Goal: Task Accomplishment & Management: Use online tool/utility

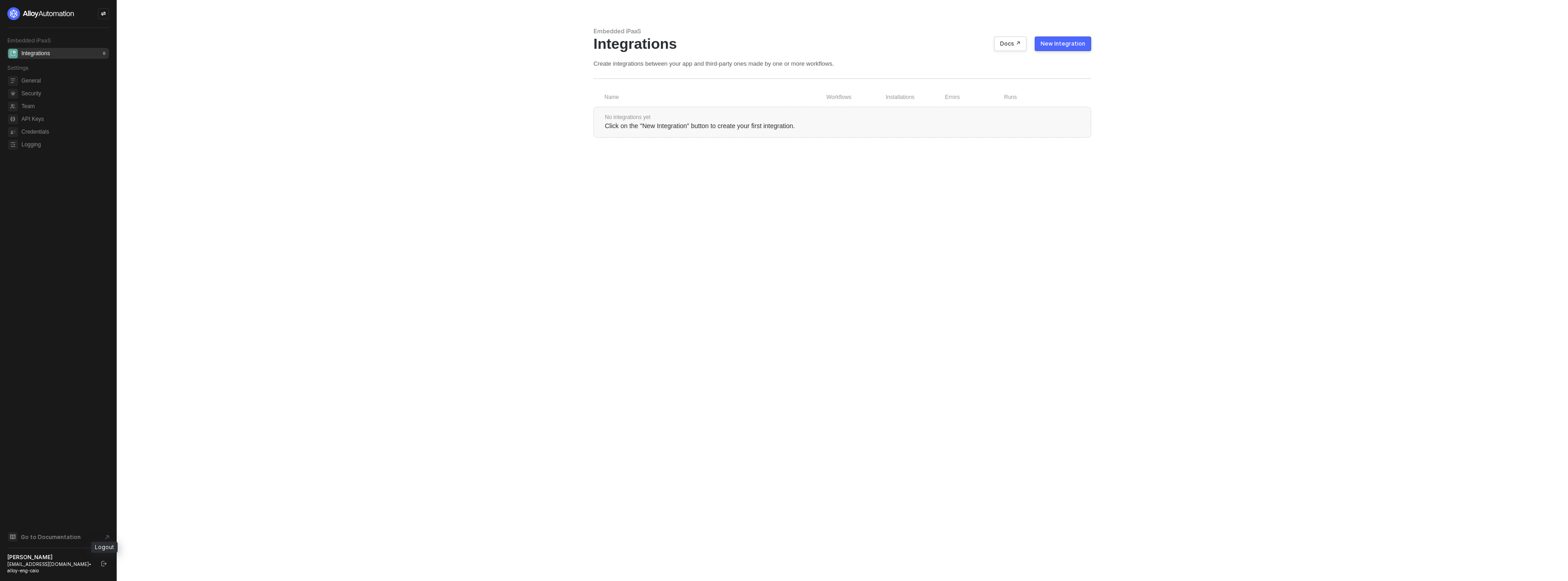
click at [101, 565] on icon "logout" at bounding box center [104, 563] width 6 height 6
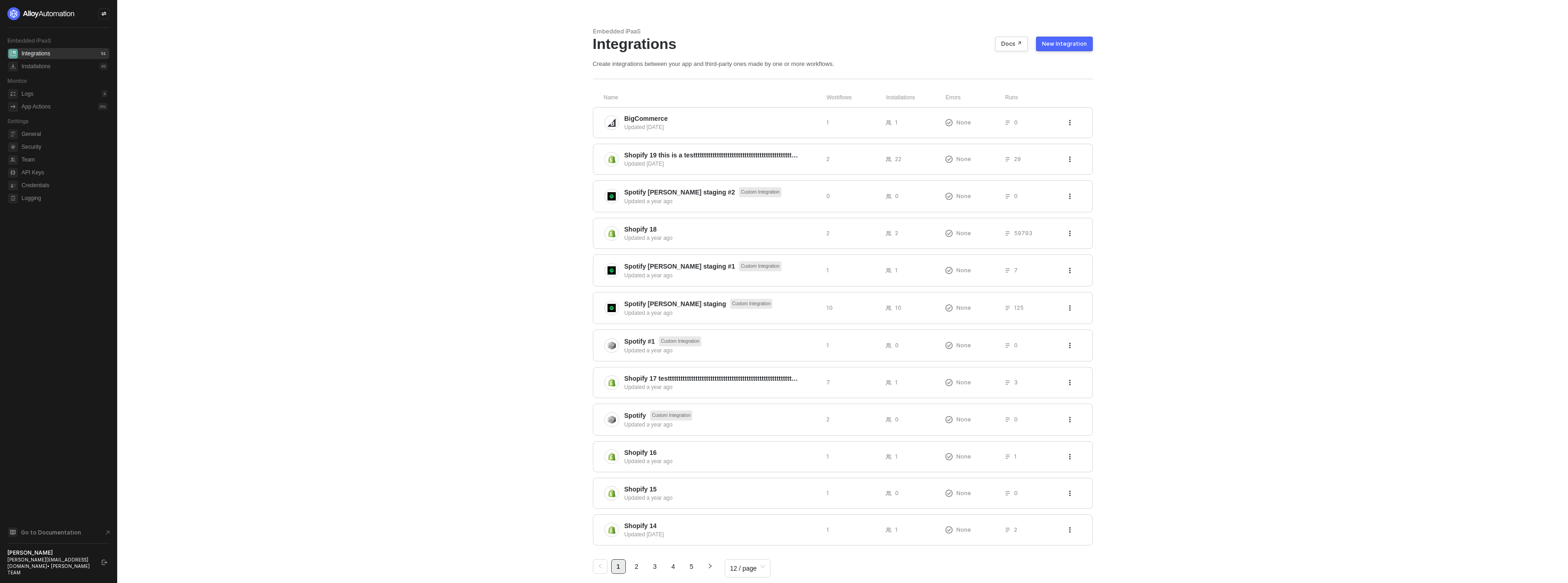
click at [109, 15] on div at bounding box center [104, 14] width 11 height 11
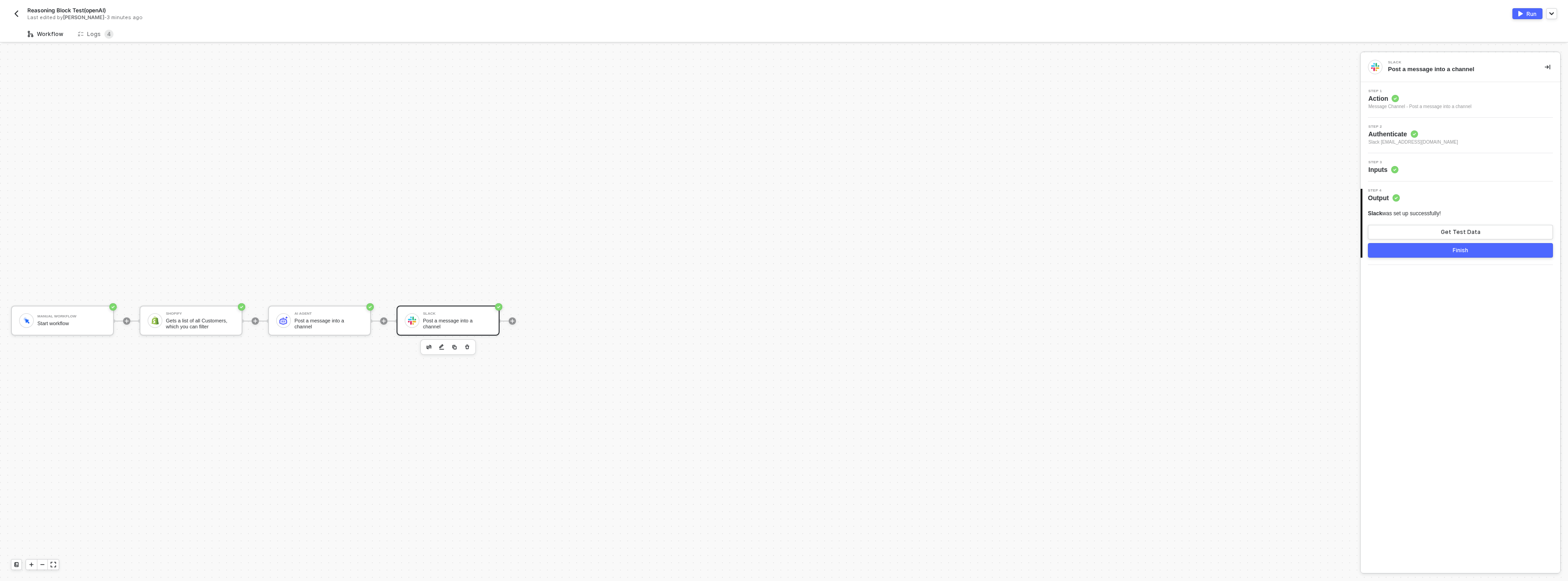
scroll to position [17, 0]
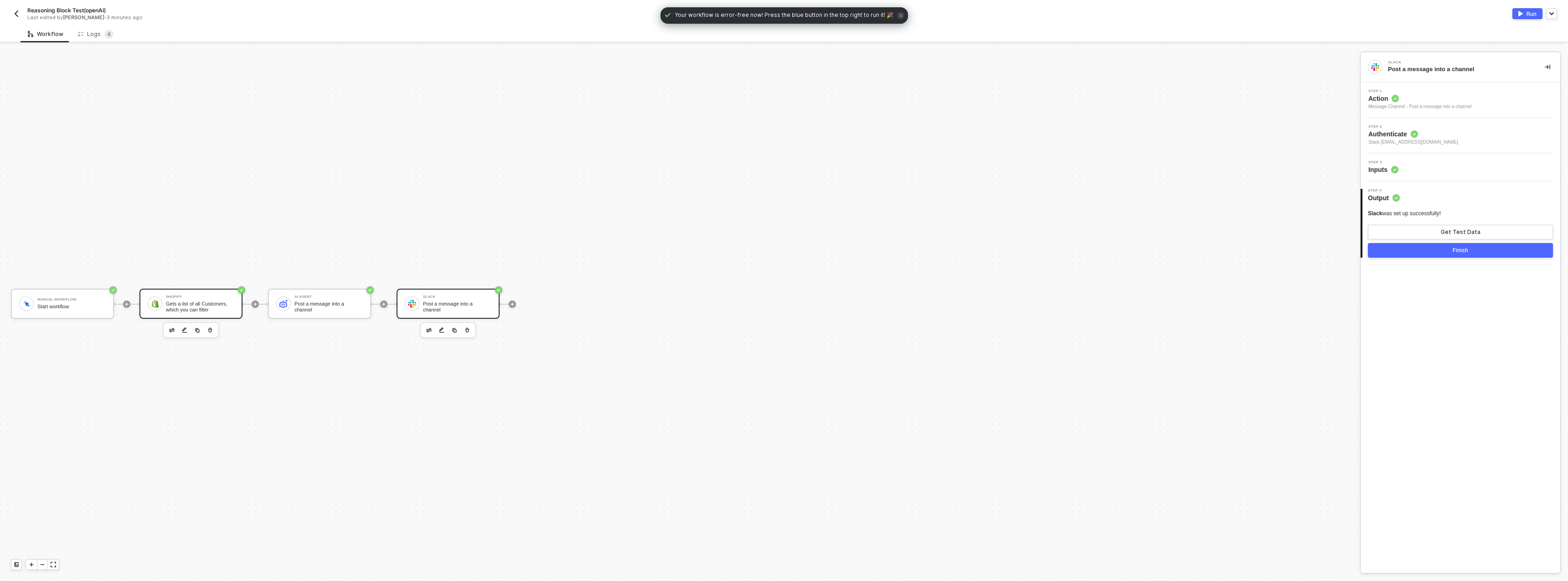
click at [201, 300] on div "Shopify Gets a list of all Customers, which you can filter" at bounding box center [200, 303] width 68 height 18
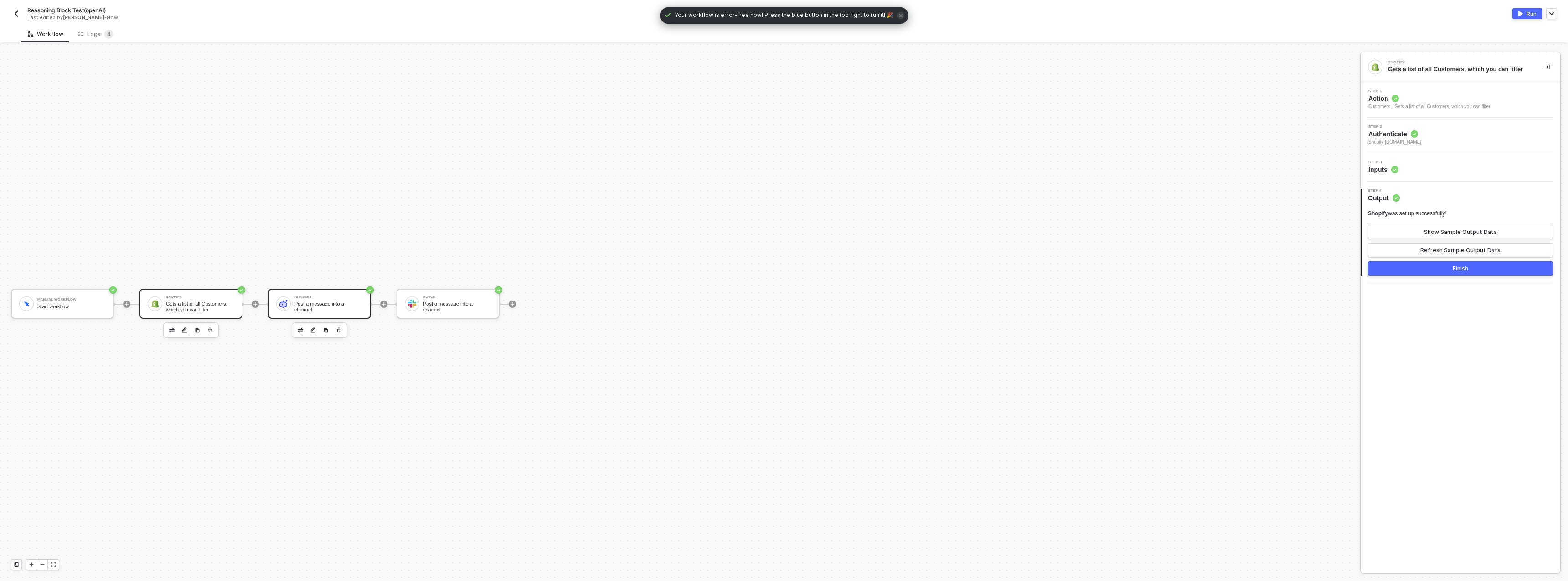
click at [310, 302] on div "Post a message into a channel" at bounding box center [328, 306] width 68 height 11
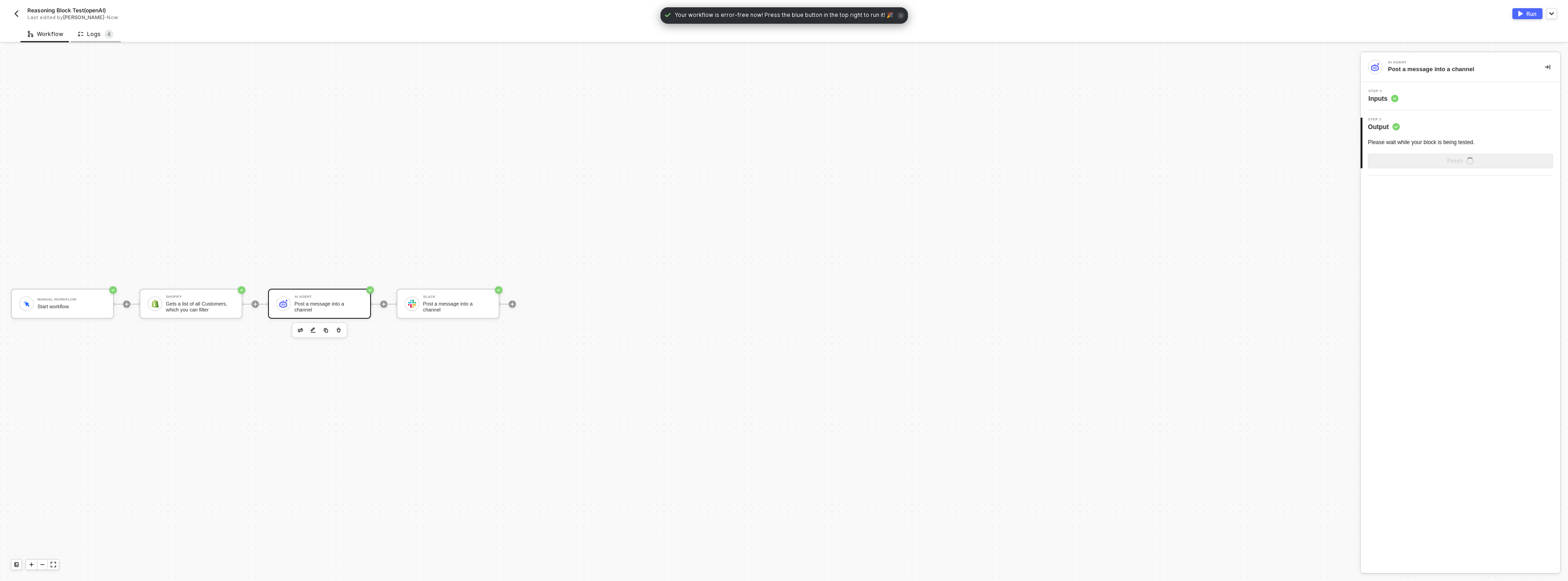
click at [93, 31] on div "Logs 4" at bounding box center [95, 34] width 35 height 9
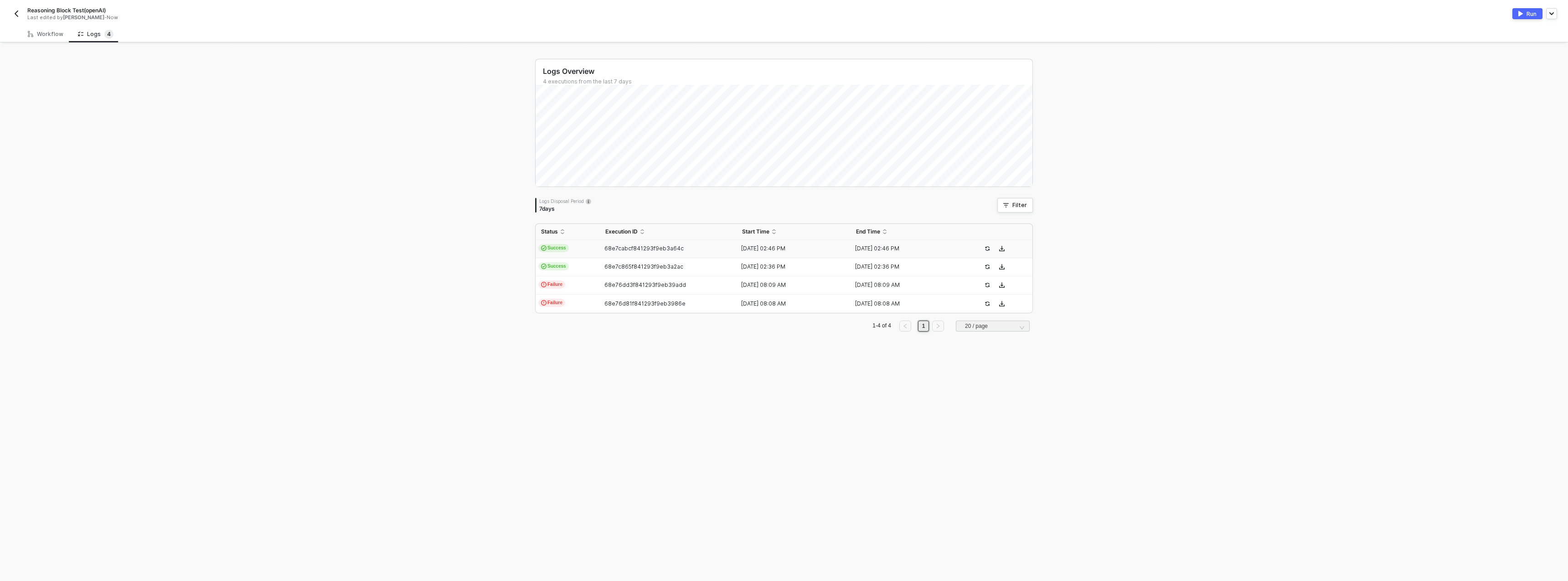
click at [589, 245] on td "Success" at bounding box center [568, 249] width 65 height 19
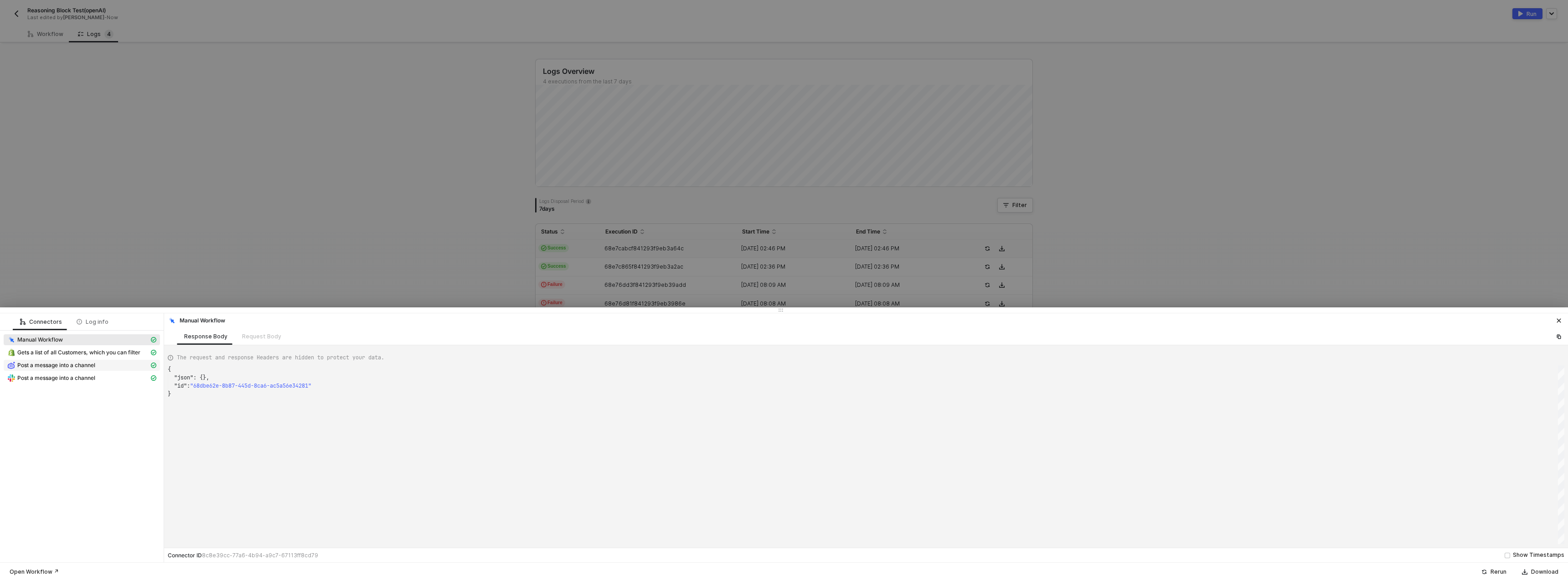
click at [80, 363] on span "Post a message into a channel" at bounding box center [56, 365] width 78 height 7
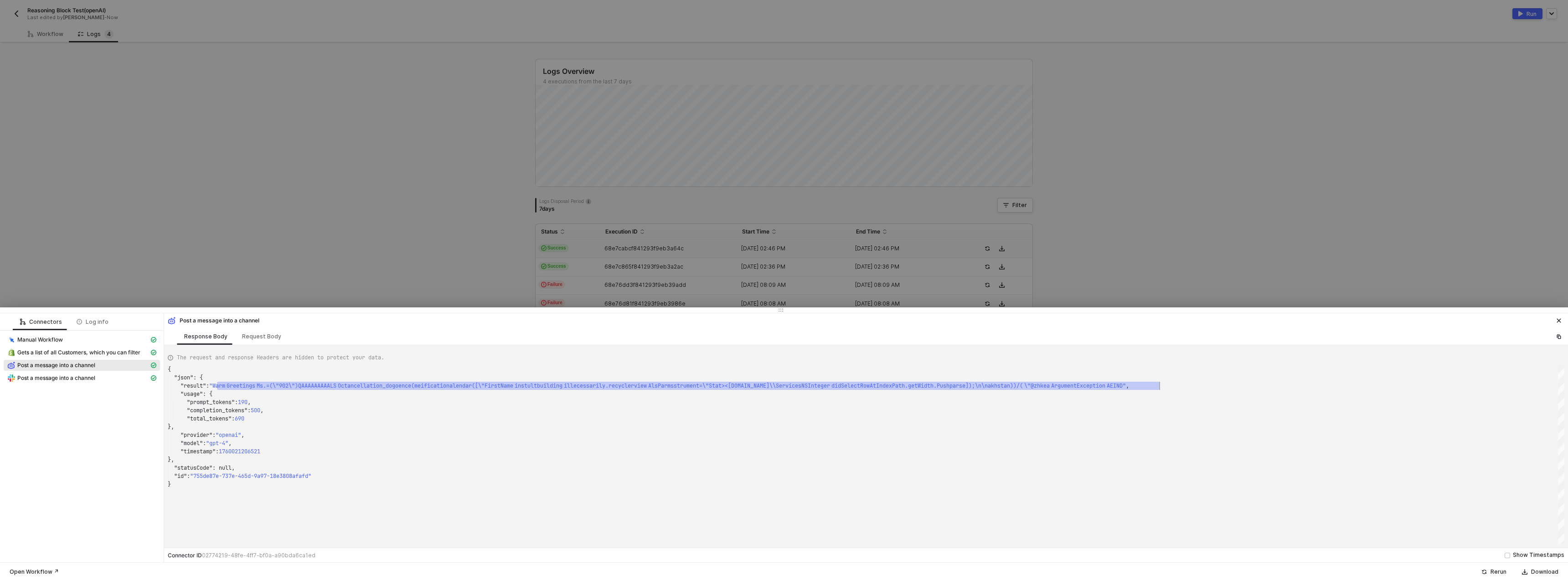
scroll to position [17, 988]
drag, startPoint x: 217, startPoint y: 385, endPoint x: 1152, endPoint y: 383, distance: 935.0
click at [361, 459] on div "}," at bounding box center [865, 459] width 1396 height 8
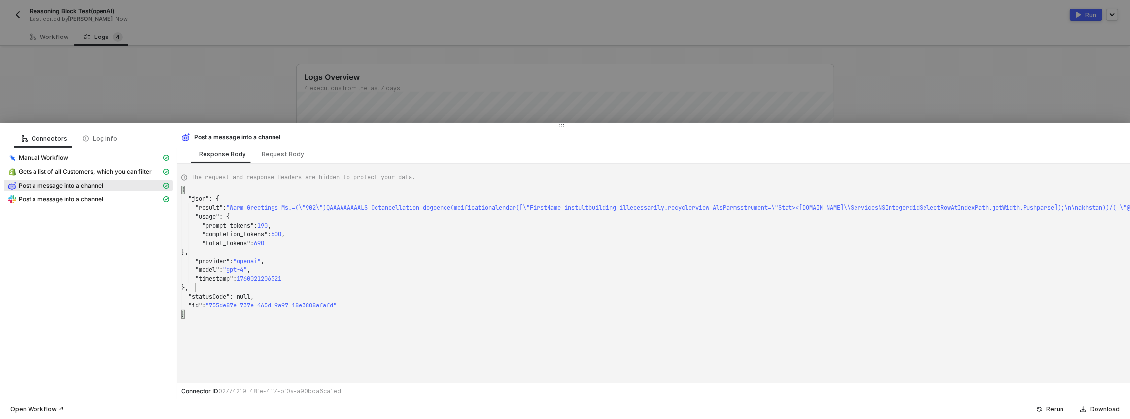
scroll to position [9, 14]
click at [74, 191] on span "Post a message into a channel" at bounding box center [88, 185] width 169 height 12
click at [75, 196] on span "Post a message into a channel" at bounding box center [61, 199] width 84 height 8
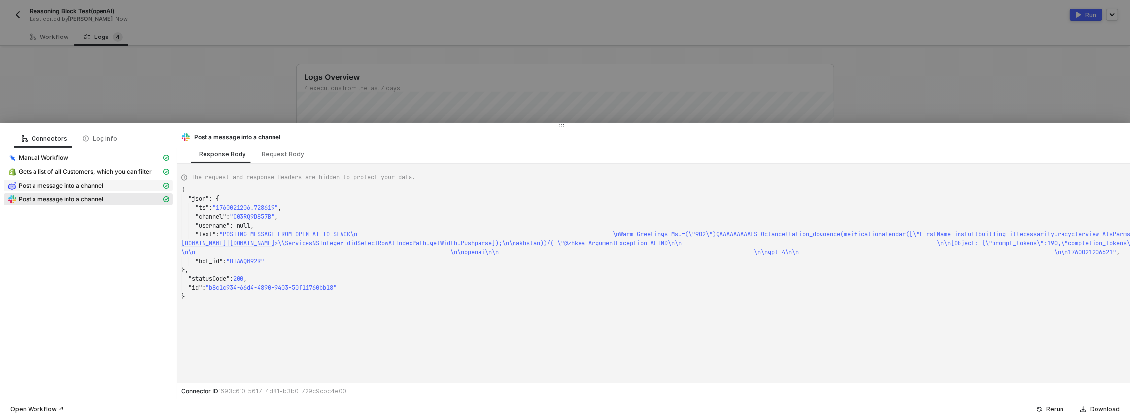
click at [77, 190] on span "Post a message into a channel" at bounding box center [88, 185] width 169 height 12
type textarea "{ "json": { "result": "Warm Greetings Ms.=(\"902\")QAAAAAAAAALS Octancellation_…"
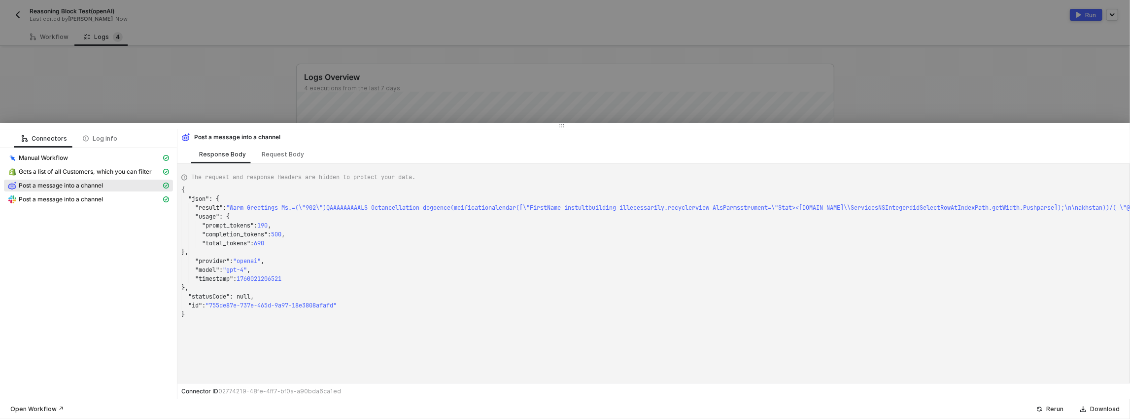
click at [73, 177] on div "Gets a list of all Customers, which you can filter" at bounding box center [88, 173] width 169 height 14
click at [151, 98] on div at bounding box center [565, 209] width 1130 height 419
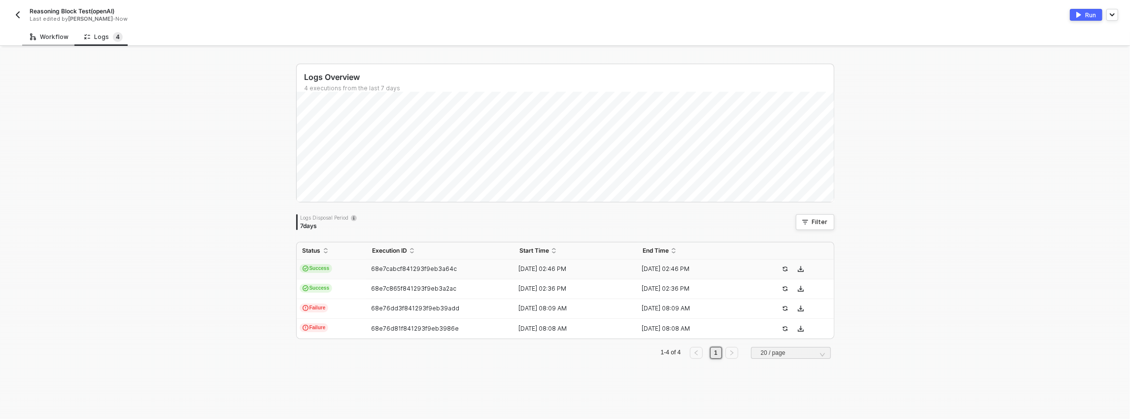
click at [65, 35] on div "Workflow" at bounding box center [49, 37] width 38 height 8
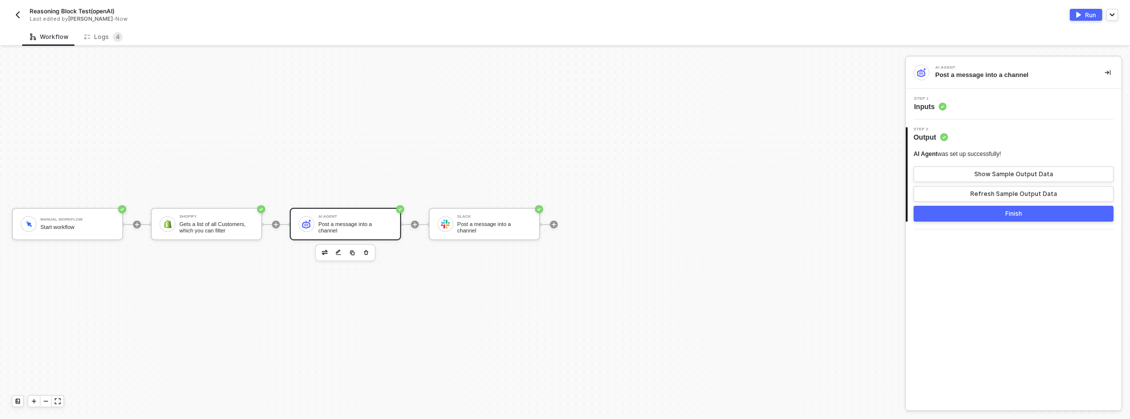
click at [939, 111] on div "Step 1 Inputs" at bounding box center [1014, 104] width 216 height 31
click at [937, 106] on span "Inputs" at bounding box center [930, 107] width 33 height 10
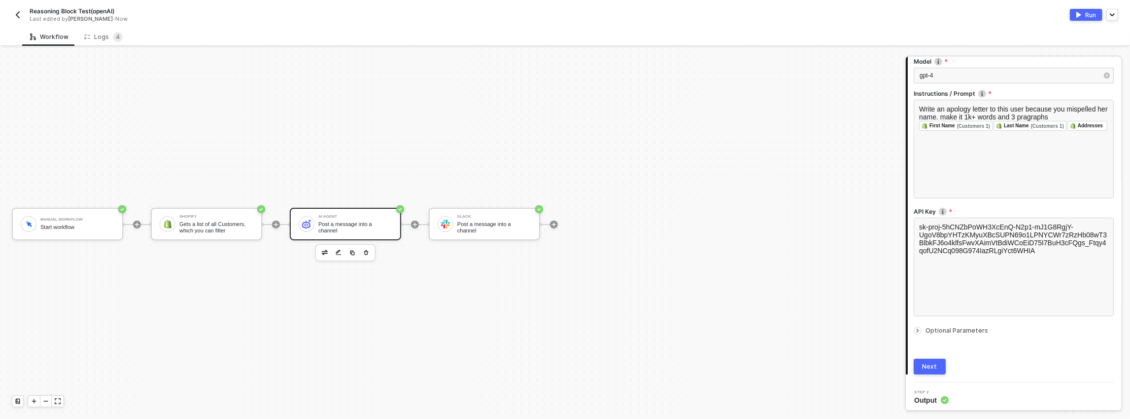
click at [953, 332] on span "Optional Parameters" at bounding box center [957, 329] width 63 height 7
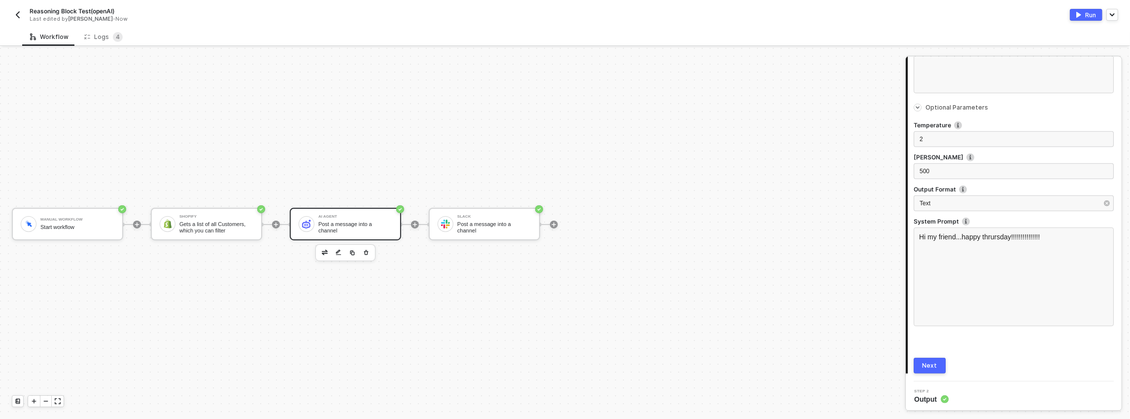
scroll to position [351, 0]
click at [943, 256] on div "Hi my friend...happy thrursday!!!!!!!!!!!!!!!" at bounding box center [1014, 276] width 200 height 99
click at [947, 249] on div "Hi my friend...happy thrursday!!!!!!!!!!!!!!!" at bounding box center [1014, 276] width 200 height 99
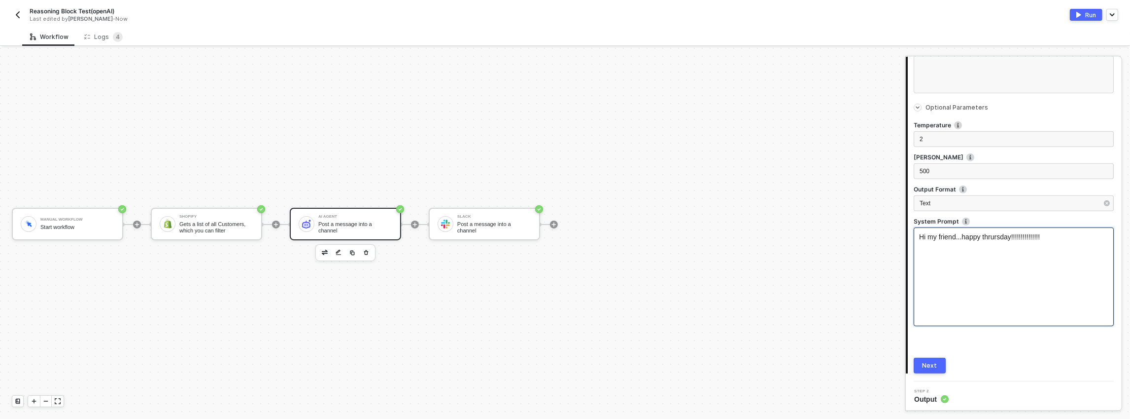
click at [947, 249] on div "Hi my friend...happy thrursday!!!!!!!!!!!!!!!" at bounding box center [1014, 276] width 200 height 99
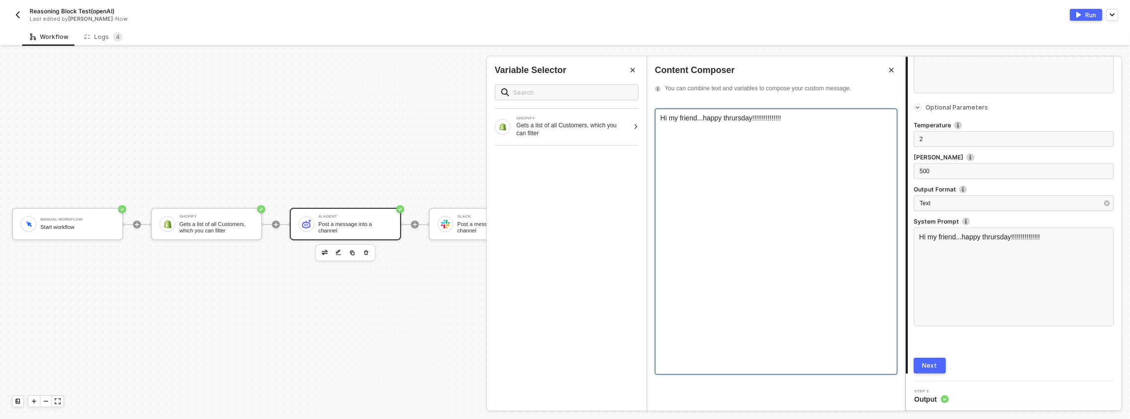
click at [749, 138] on div "Hi my friend...happy thrursday!!!!!!!!!!!!!!!" at bounding box center [776, 241] width 243 height 266
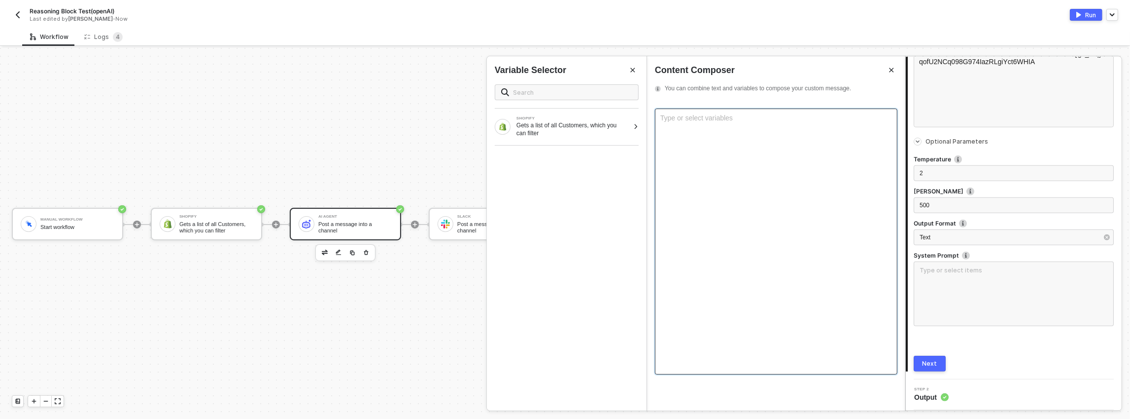
scroll to position [315, 0]
click at [982, 374] on div "1 Step 1 Inputs Connector Name Post a message into a channel Provider OpenAI Mo…" at bounding box center [1014, 76] width 216 height 607
click at [927, 367] on div "Next" at bounding box center [930, 365] width 15 height 8
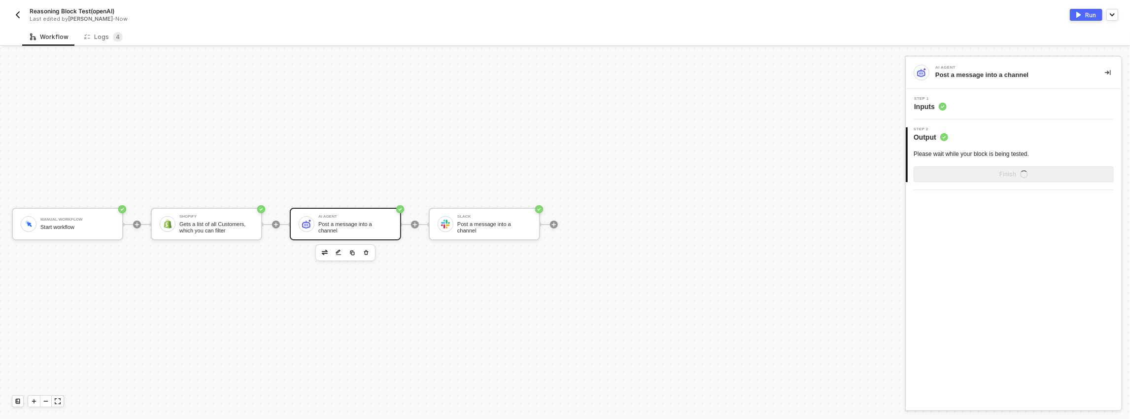
scroll to position [0, 0]
click at [1077, 18] on button "Run" at bounding box center [1086, 15] width 33 height 12
click at [99, 35] on div "Logs 4" at bounding box center [103, 37] width 38 height 10
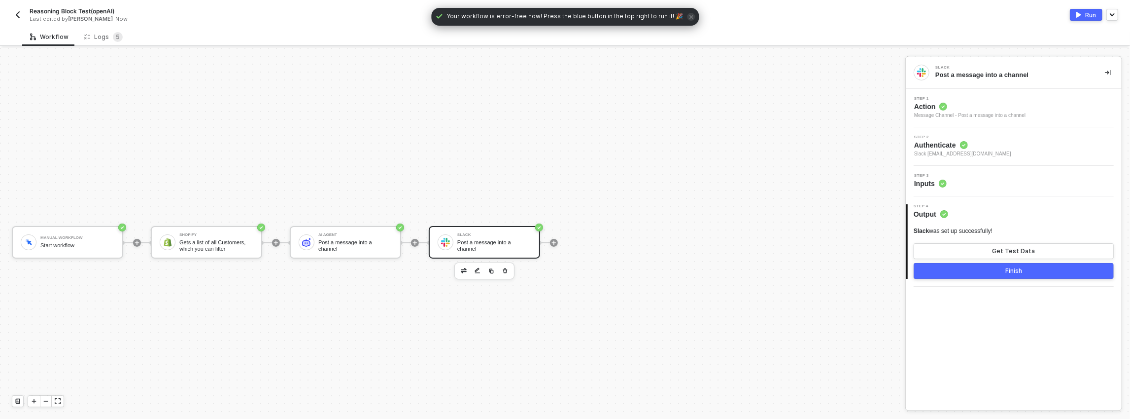
scroll to position [18, 0]
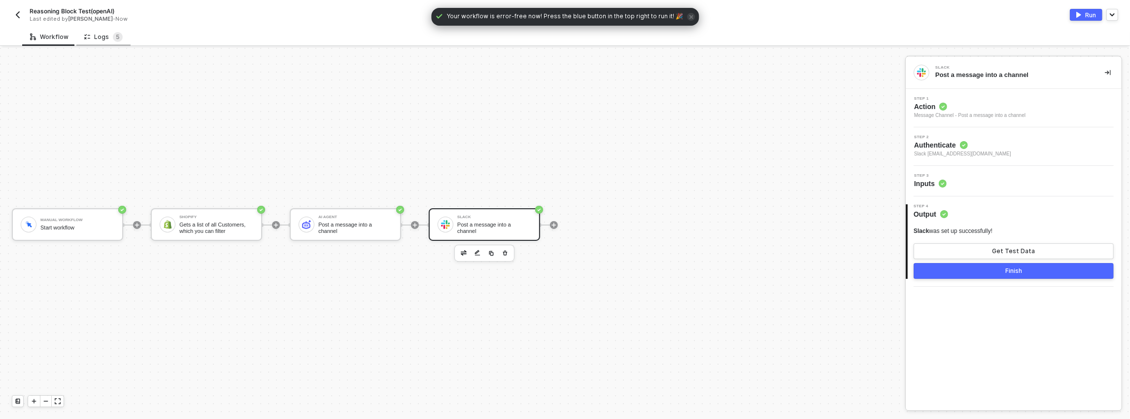
click at [95, 41] on div "Logs 5" at bounding box center [103, 37] width 38 height 10
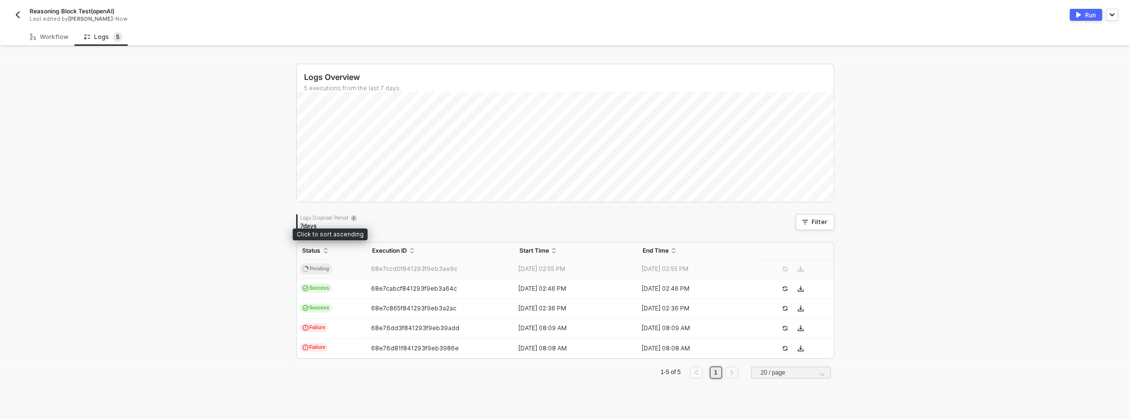
click at [354, 283] on td "Success" at bounding box center [332, 289] width 70 height 20
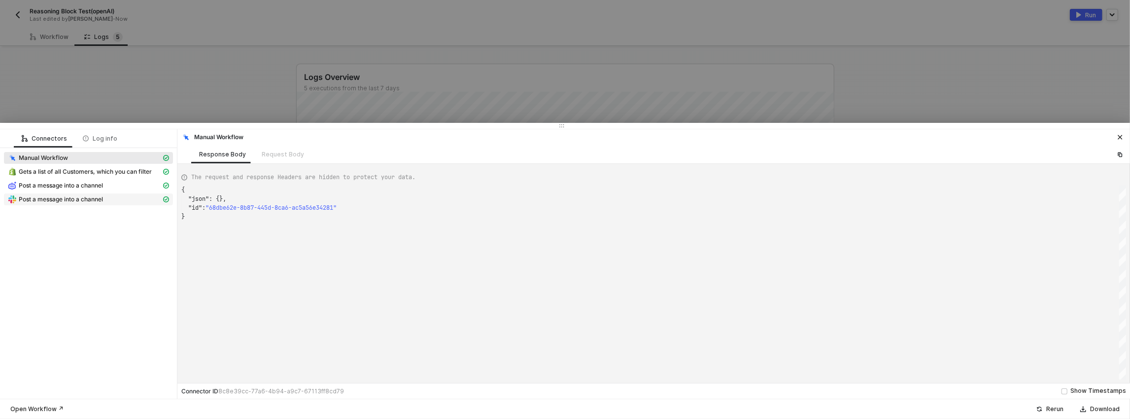
click at [79, 197] on span "Post a message into a channel" at bounding box center [61, 199] width 84 height 8
type textarea "{ "json": { "ts": "1760021206.728619", "channel": "C03RQ9D857B", "username": nu…"
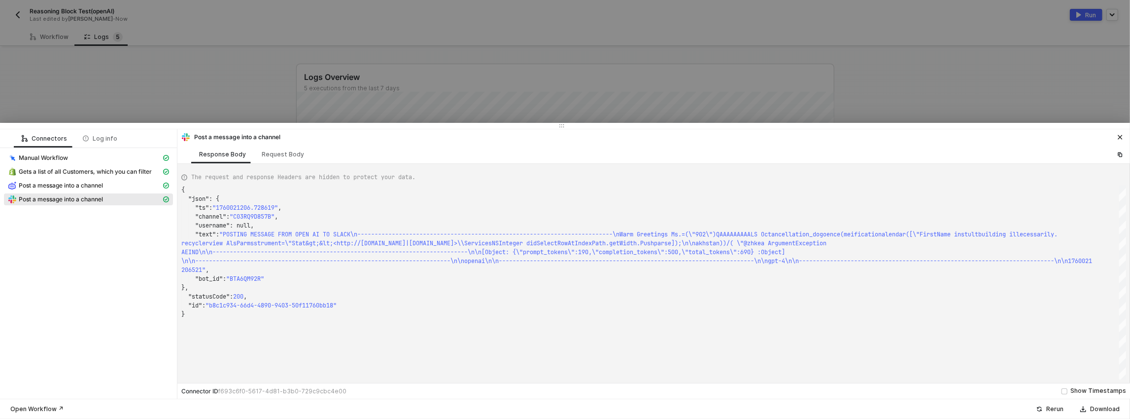
scroll to position [44, 0]
click at [159, 67] on div at bounding box center [565, 209] width 1130 height 419
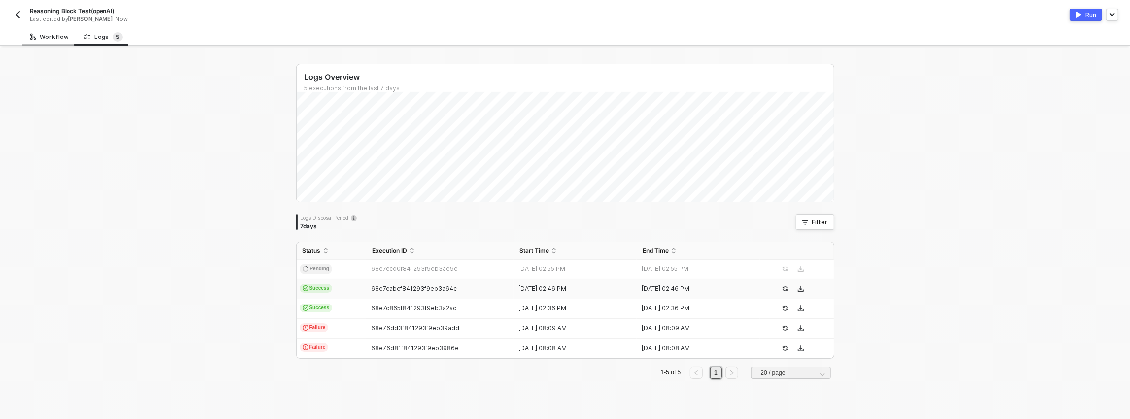
click at [60, 34] on div "Workflow" at bounding box center [49, 37] width 38 height 8
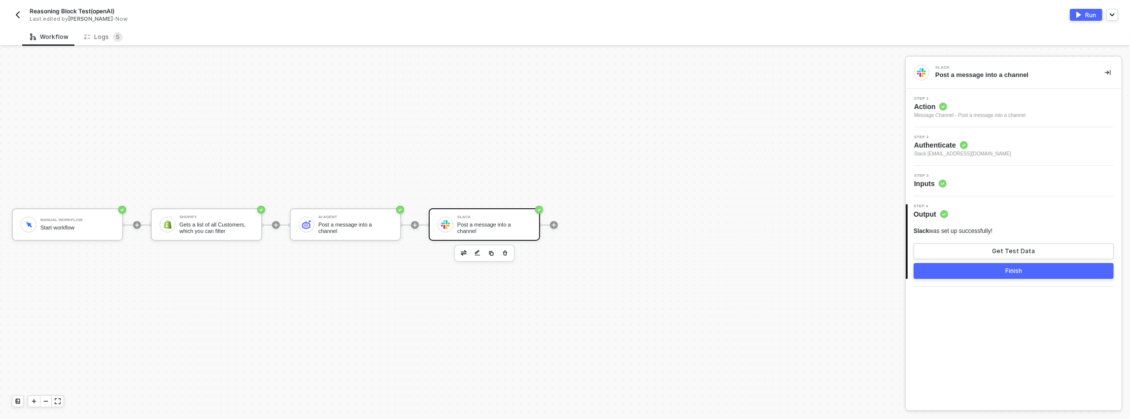
click at [943, 181] on circle at bounding box center [943, 183] width 8 height 8
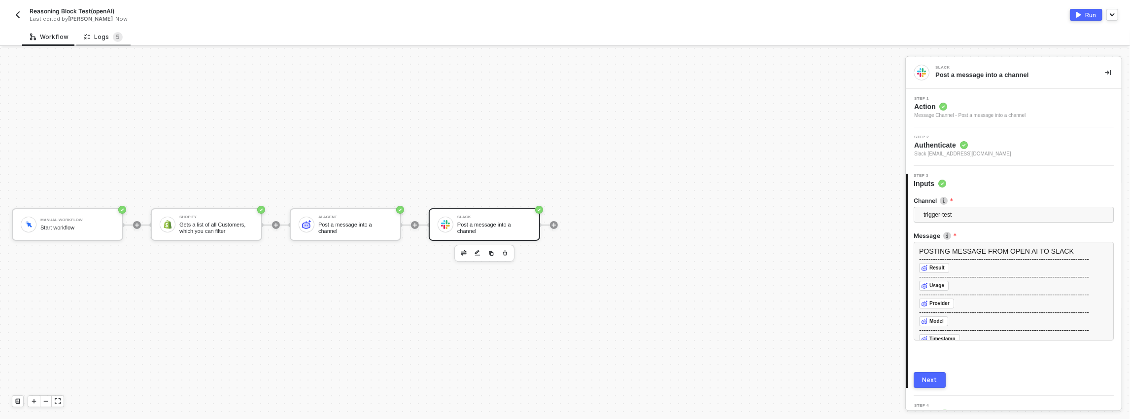
click at [105, 40] on div "Logs 5" at bounding box center [103, 37] width 38 height 10
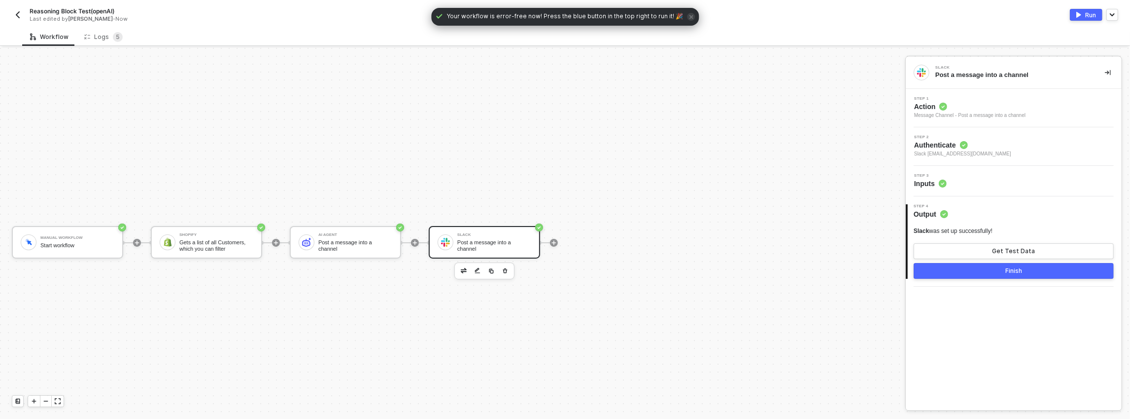
scroll to position [18, 0]
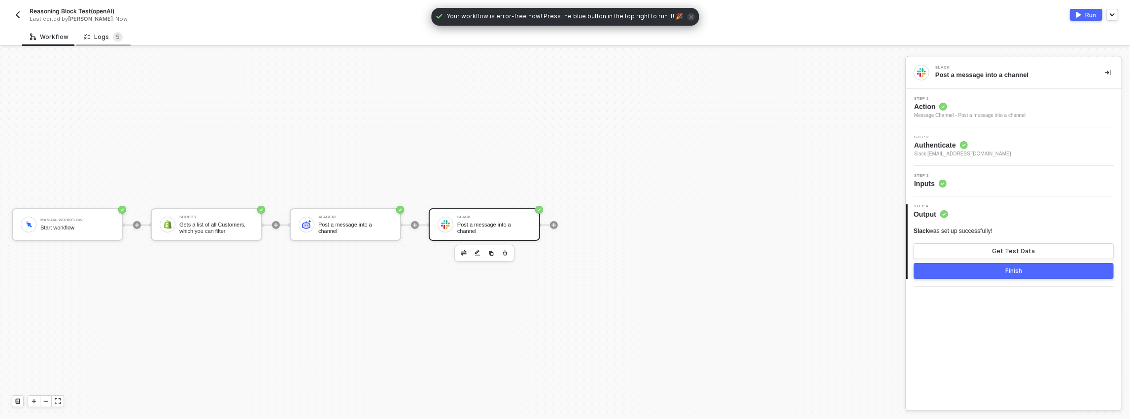
click at [103, 30] on div "Logs 5" at bounding box center [103, 37] width 54 height 18
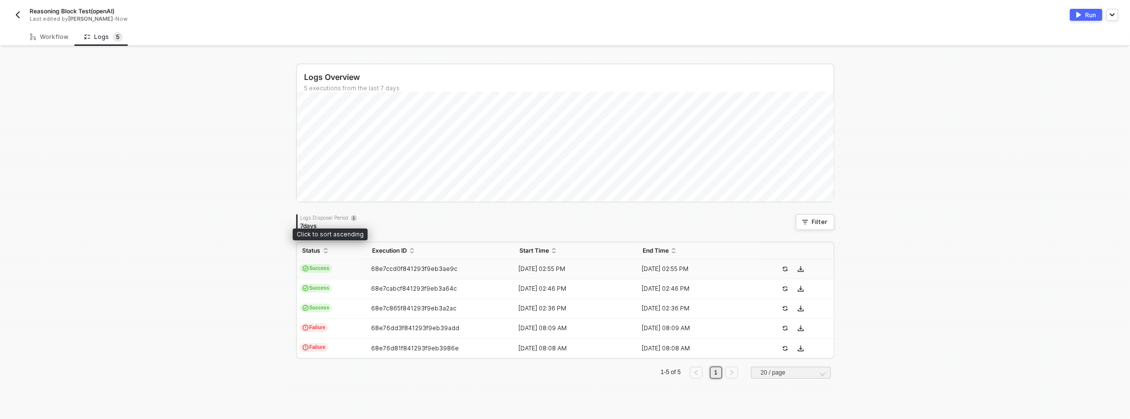
click at [340, 259] on td "Success" at bounding box center [332, 269] width 70 height 20
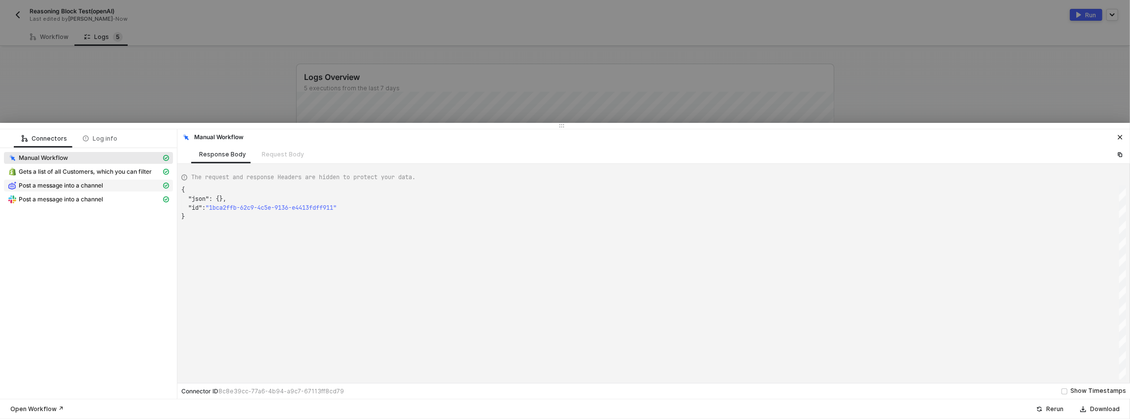
click at [96, 185] on span "Post a message into a channel" at bounding box center [61, 185] width 84 height 8
type textarea "{ "json": { "result": "1@[Processor(Exception Engagement,nTimeElapsedAPI)ROADBı…"
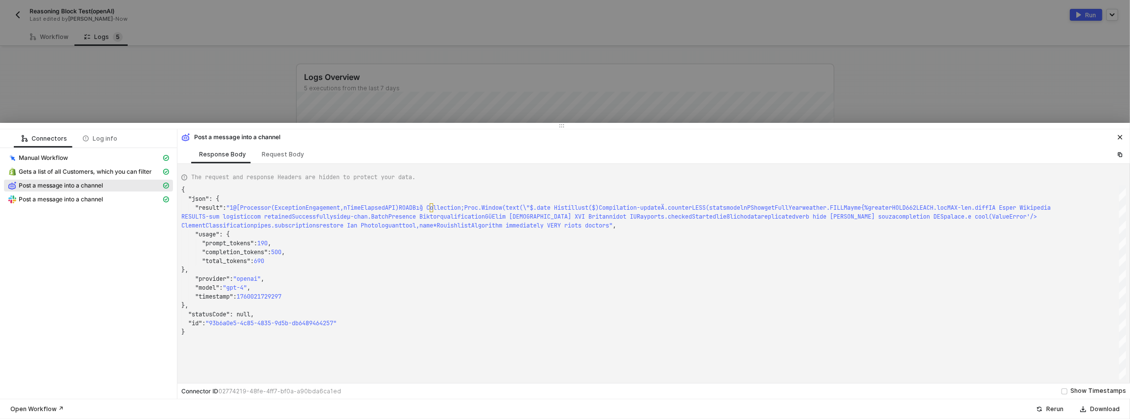
click at [137, 105] on div at bounding box center [565, 209] width 1130 height 419
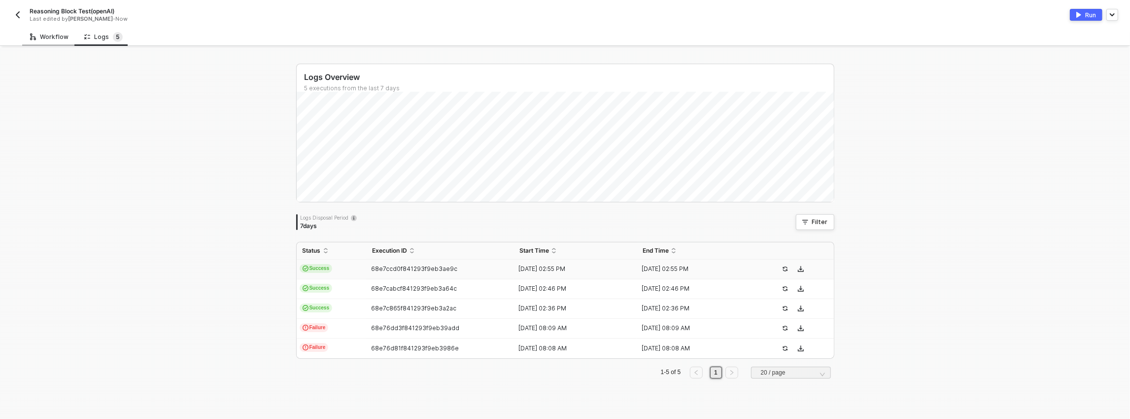
click at [65, 36] on div "Workflow" at bounding box center [49, 37] width 38 height 8
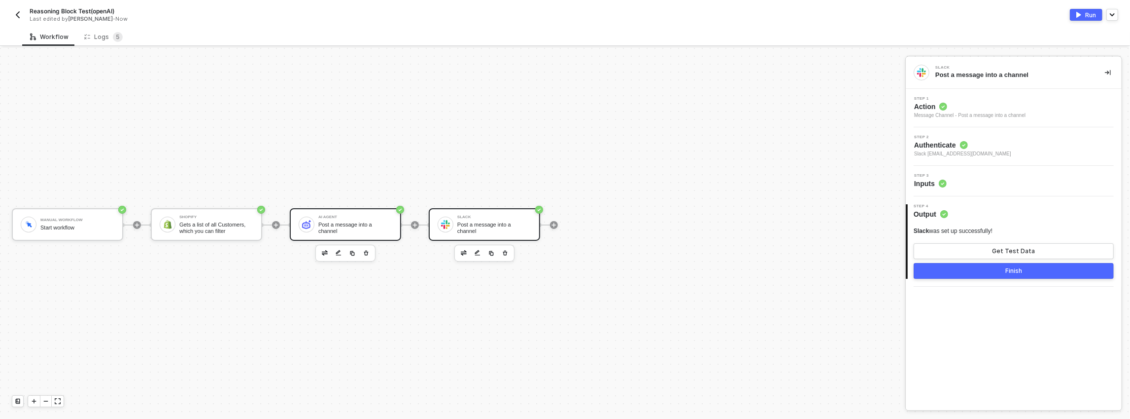
click at [381, 221] on div "Post a message into a channel" at bounding box center [355, 227] width 74 height 12
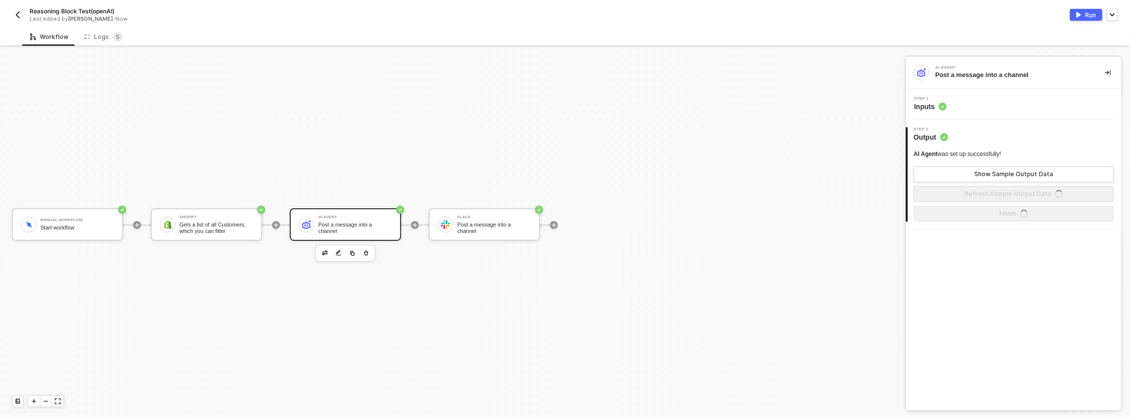
click at [954, 104] on div "Step 1 Inputs" at bounding box center [1014, 104] width 213 height 15
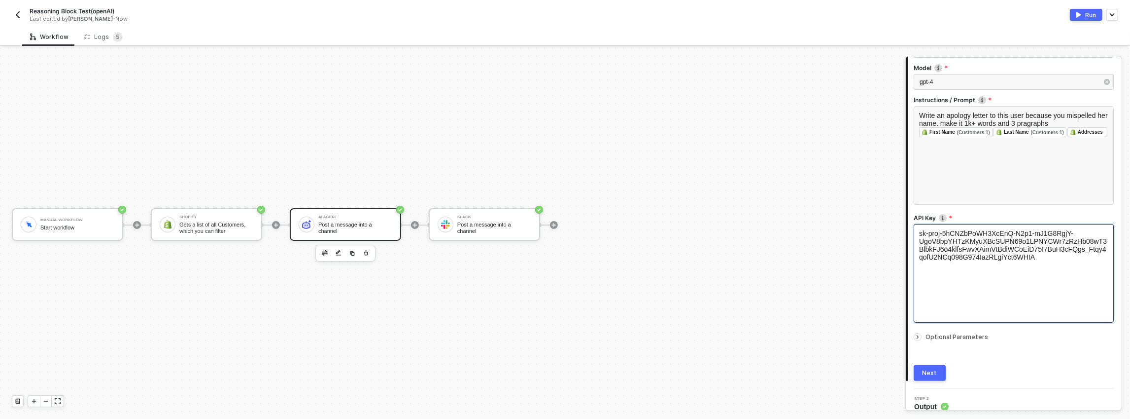
scroll to position [130, 0]
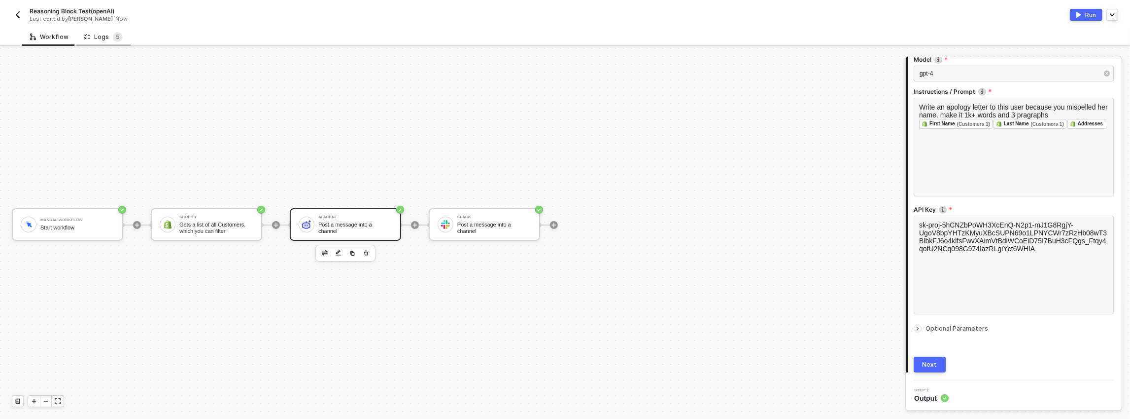
click at [109, 35] on div "Logs 5" at bounding box center [103, 37] width 38 height 10
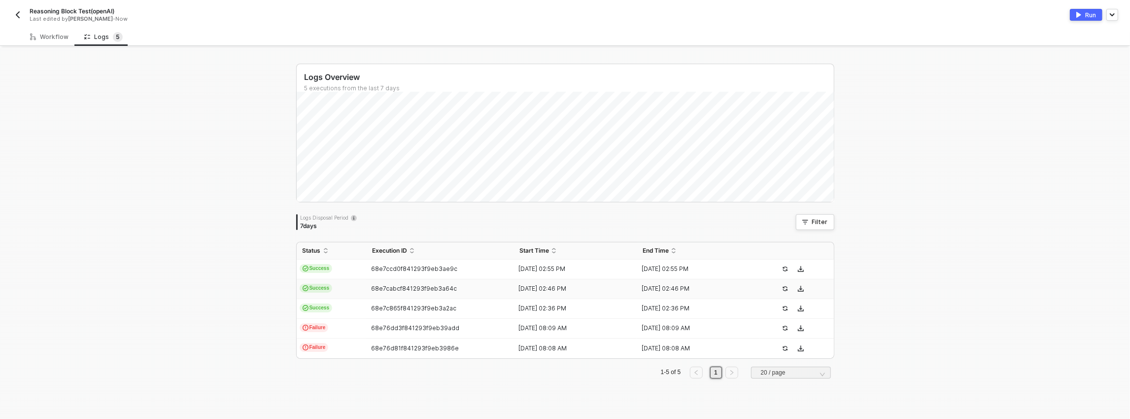
click at [337, 274] on td "Success" at bounding box center [332, 269] width 70 height 20
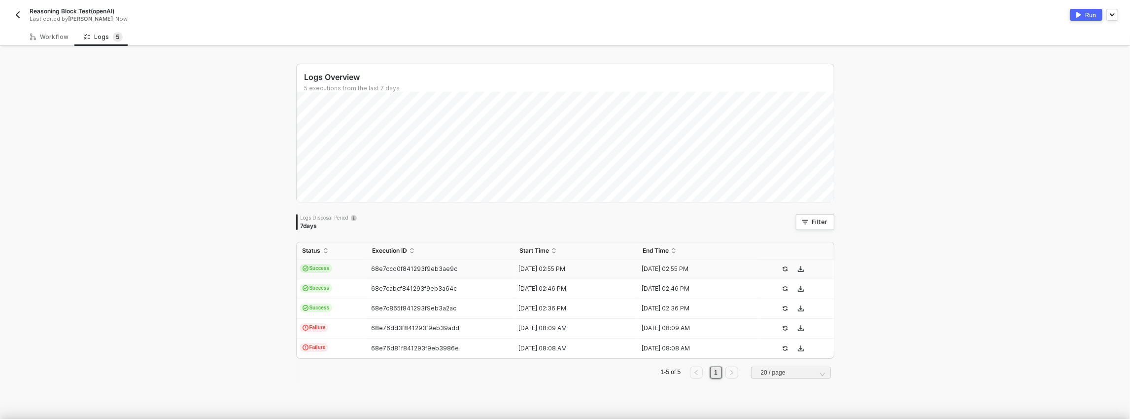
scroll to position [27, 0]
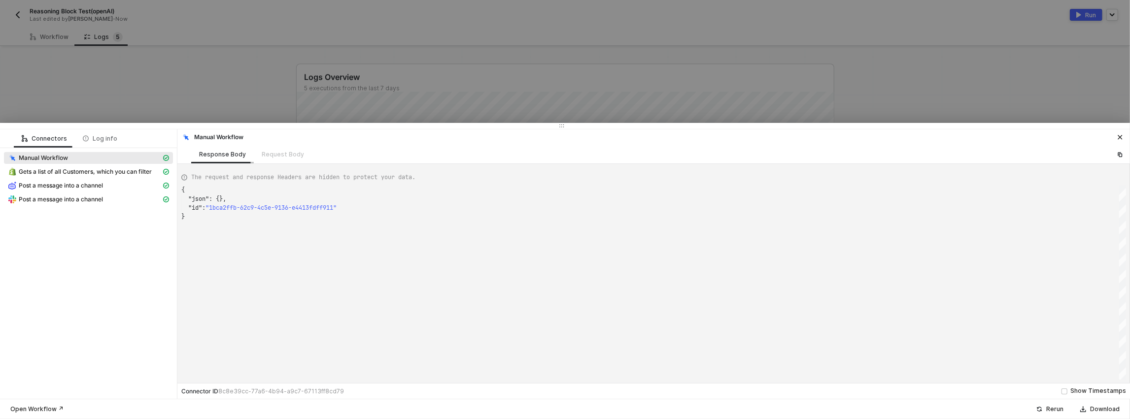
click at [249, 159] on div "Response Body" at bounding box center [222, 154] width 63 height 18
click at [254, 157] on div "Request Body" at bounding box center [283, 154] width 58 height 18
click at [261, 156] on div "Request Body" at bounding box center [283, 154] width 58 height 18
click at [54, 184] on span "Post a message into a channel" at bounding box center [61, 185] width 84 height 8
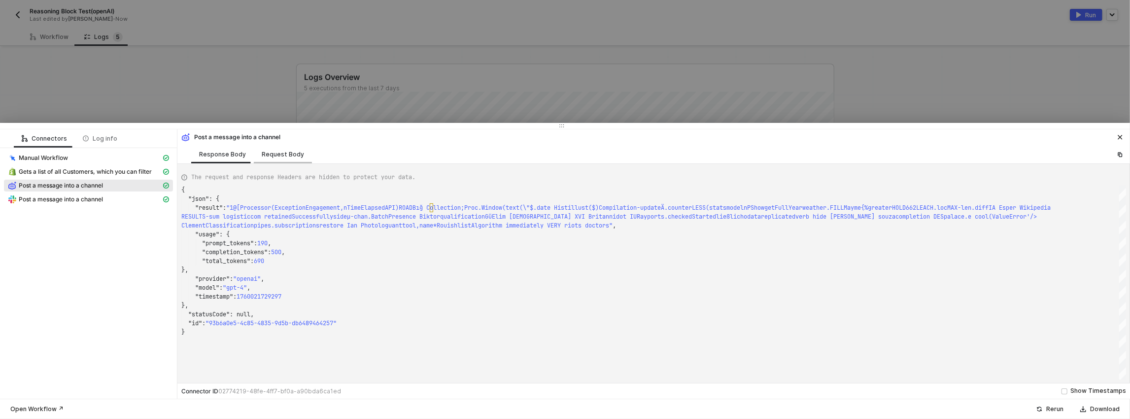
click at [296, 148] on div "Request Body" at bounding box center [283, 154] width 58 height 18
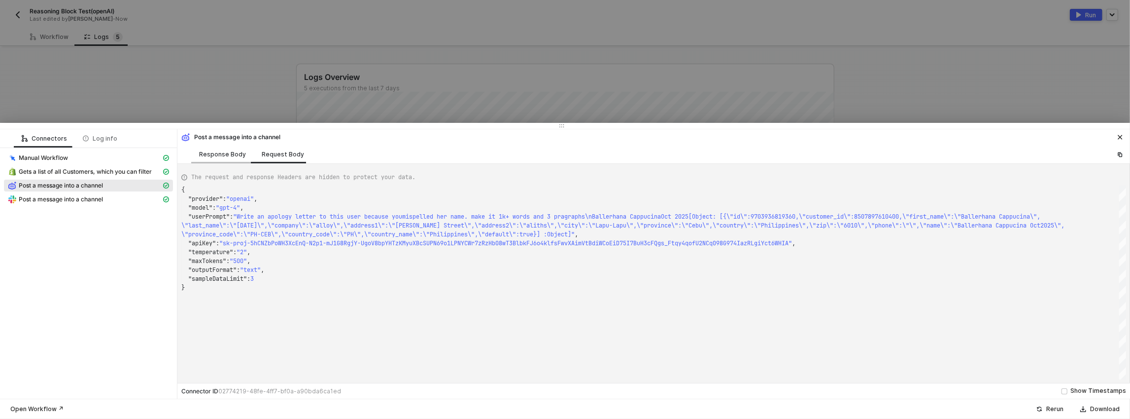
click at [203, 152] on div "Response Body" at bounding box center [222, 154] width 47 height 8
type textarea "{ "json": { "result": "1@[Processor(Exception Engagement,nTimeElapsedAPI)ROADBı…"
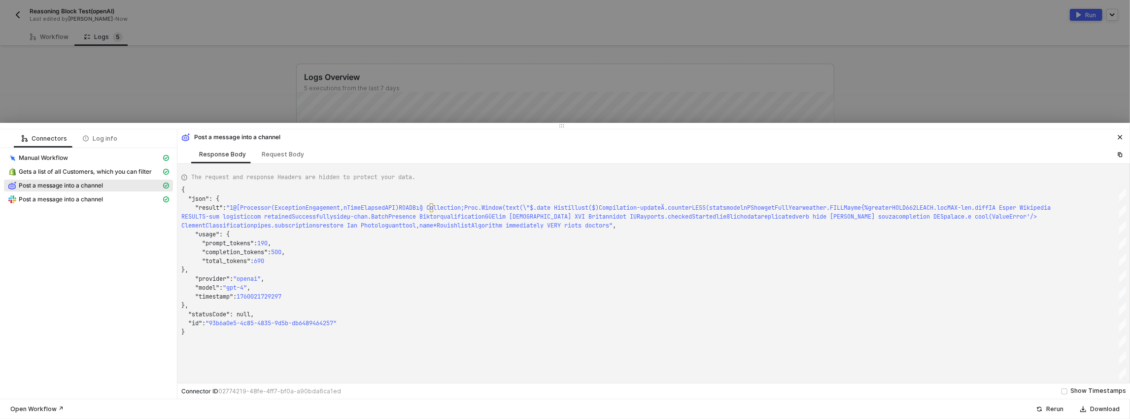
click at [142, 103] on div at bounding box center [565, 209] width 1130 height 419
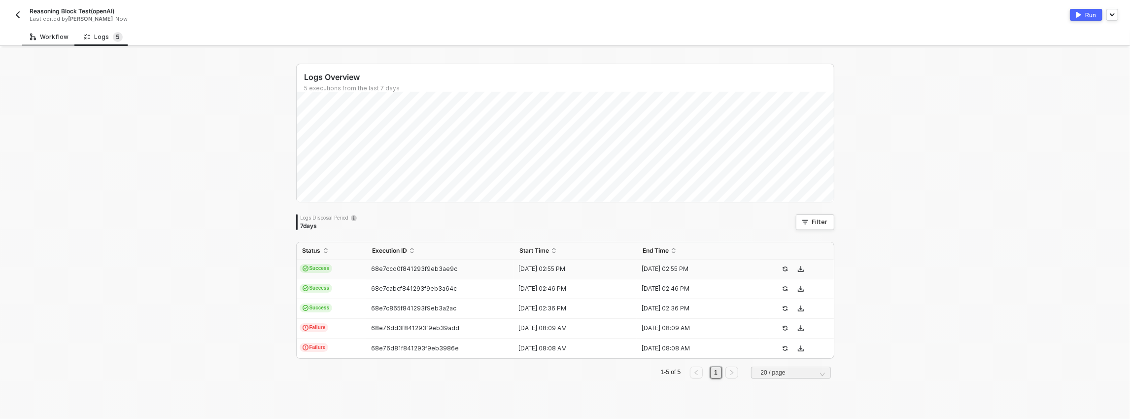
click at [66, 41] on div "Workflow" at bounding box center [49, 37] width 54 height 18
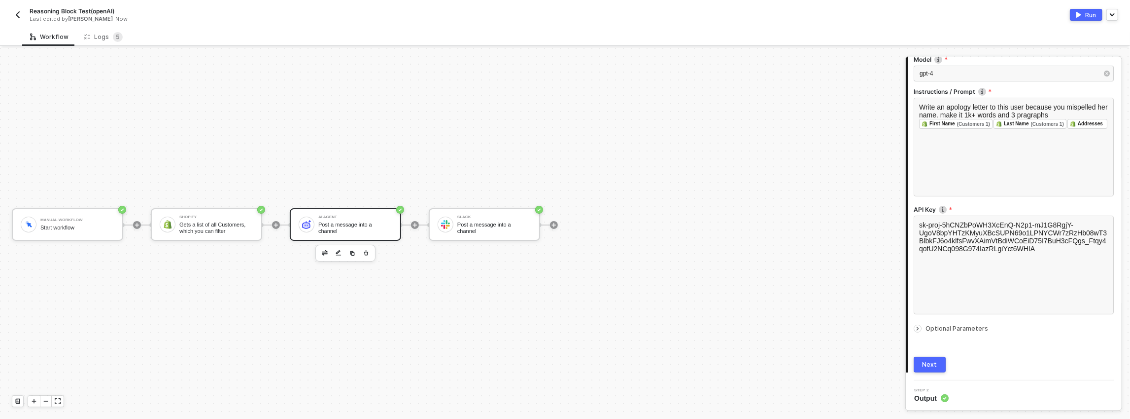
click at [931, 323] on div "Optional Parameters" at bounding box center [1014, 328] width 200 height 11
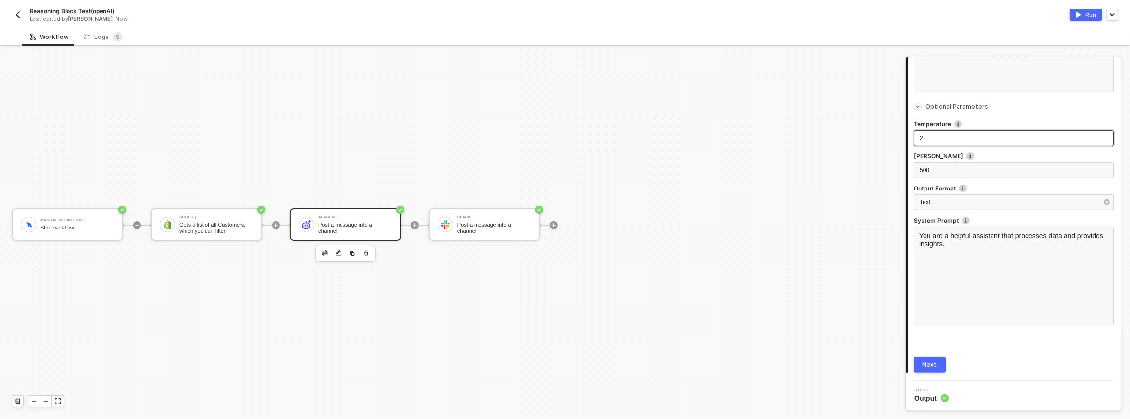
click at [935, 134] on div "2" at bounding box center [1014, 138] width 188 height 9
drag, startPoint x: 925, startPoint y: 135, endPoint x: 920, endPoint y: 136, distance: 5.0
click at [920, 136] on div "2" at bounding box center [1014, 138] width 188 height 9
click at [927, 163] on div "500" at bounding box center [1014, 170] width 200 height 16
click at [924, 167] on span "500" at bounding box center [925, 170] width 10 height 7
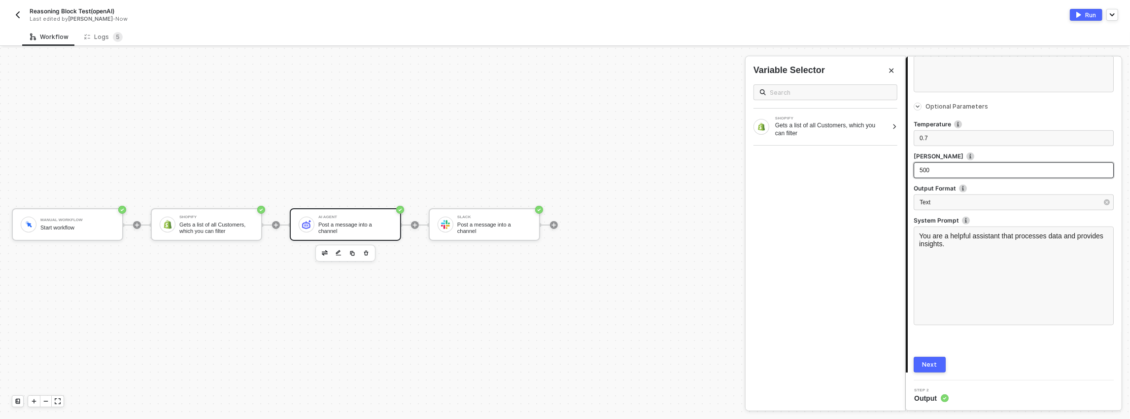
click at [921, 168] on span "500" at bounding box center [925, 170] width 10 height 7
click at [940, 169] on div "2500" at bounding box center [1014, 170] width 188 height 9
drag, startPoint x: 938, startPoint y: 366, endPoint x: 962, endPoint y: 350, distance: 28.2
click at [962, 350] on div "Connector Name Post a message into a channel Provider OpenAI Model gpt-4 Instru…" at bounding box center [1014, 65] width 200 height 613
click at [986, 257] on div "You are a helpful assistant that processes data and provides insights." at bounding box center [1014, 275] width 200 height 99
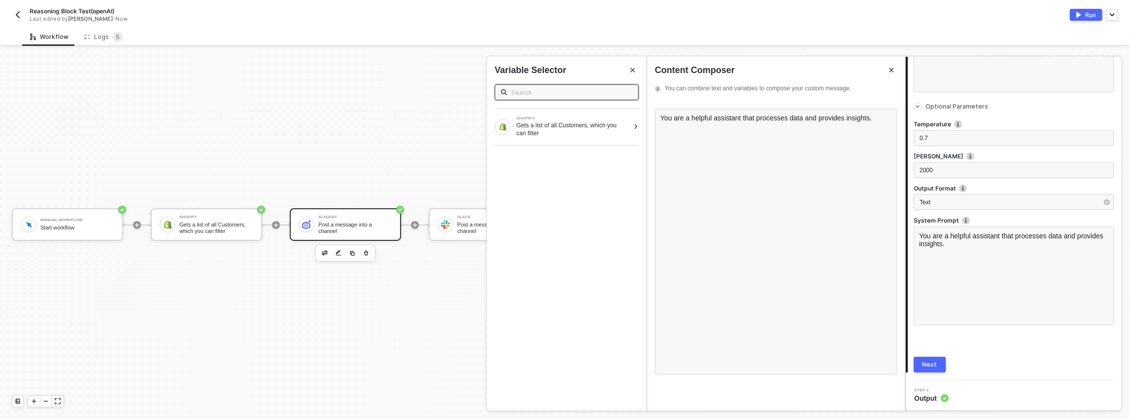
click at [939, 366] on button "Next" at bounding box center [930, 364] width 32 height 16
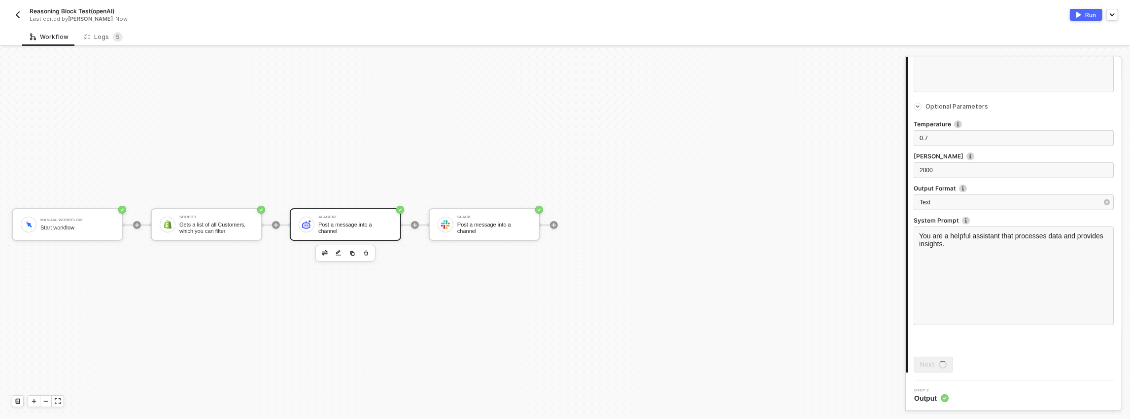
click at [1089, 11] on div "Run" at bounding box center [1090, 15] width 11 height 8
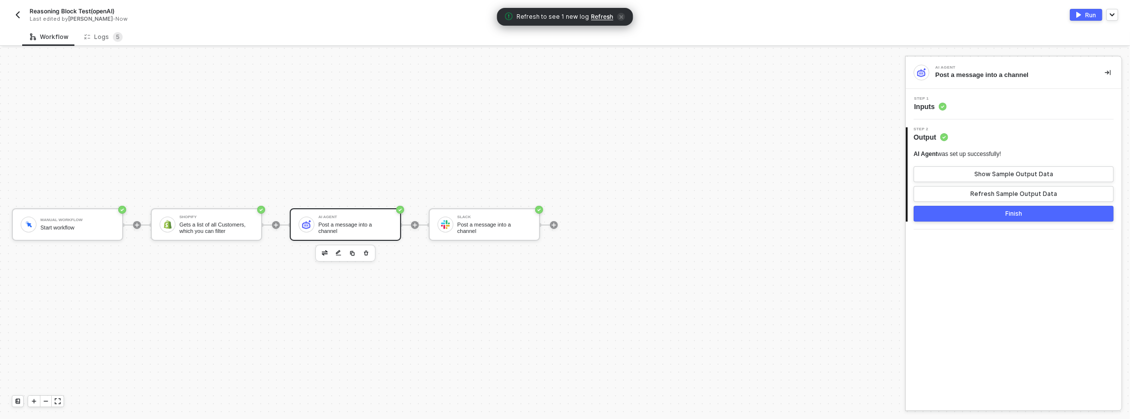
click at [600, 19] on span "Refresh" at bounding box center [603, 17] width 22 height 8
click at [103, 35] on div "Logs 5" at bounding box center [103, 37] width 38 height 10
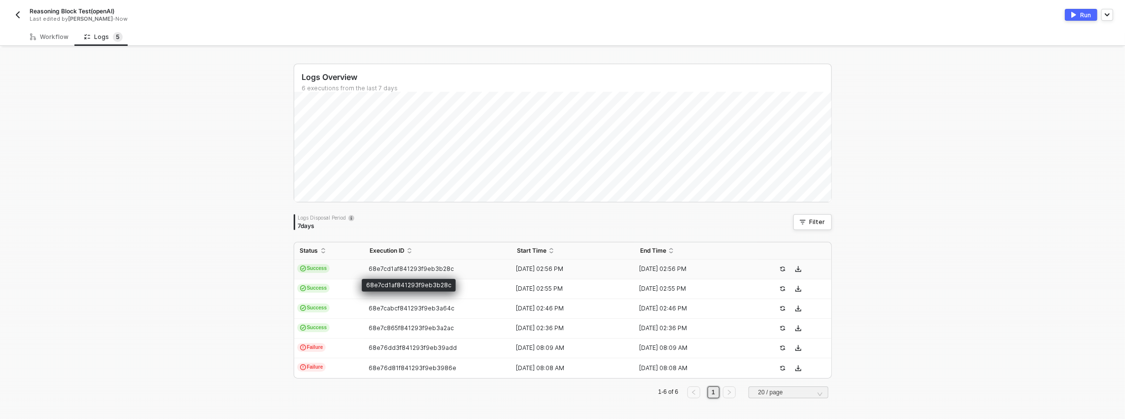
click at [370, 267] on span "68e7cd1af841293f9eb3b28c" at bounding box center [411, 268] width 85 height 7
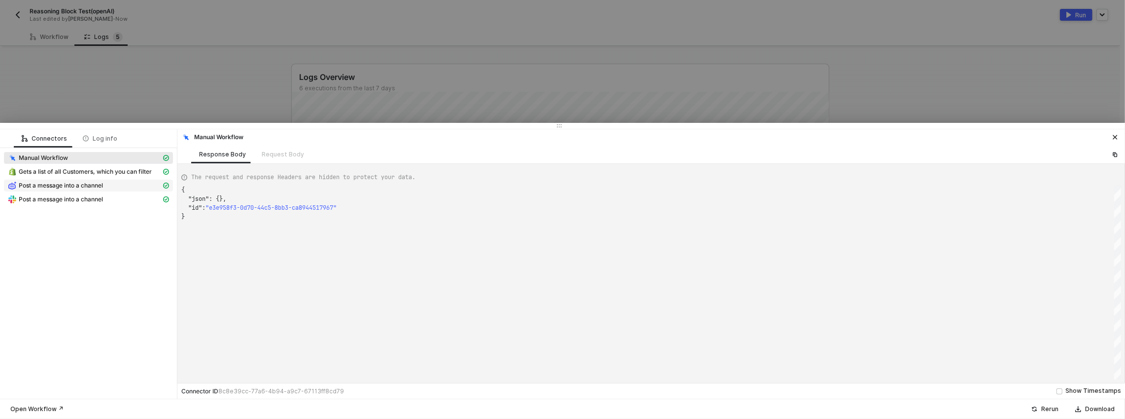
click at [106, 190] on span "Post a message into a channel" at bounding box center [88, 185] width 169 height 12
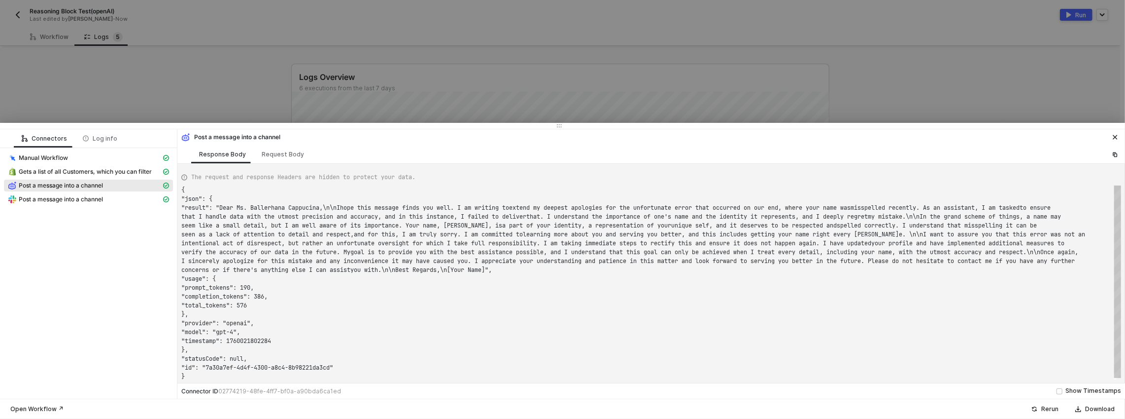
scroll to position [18, 0]
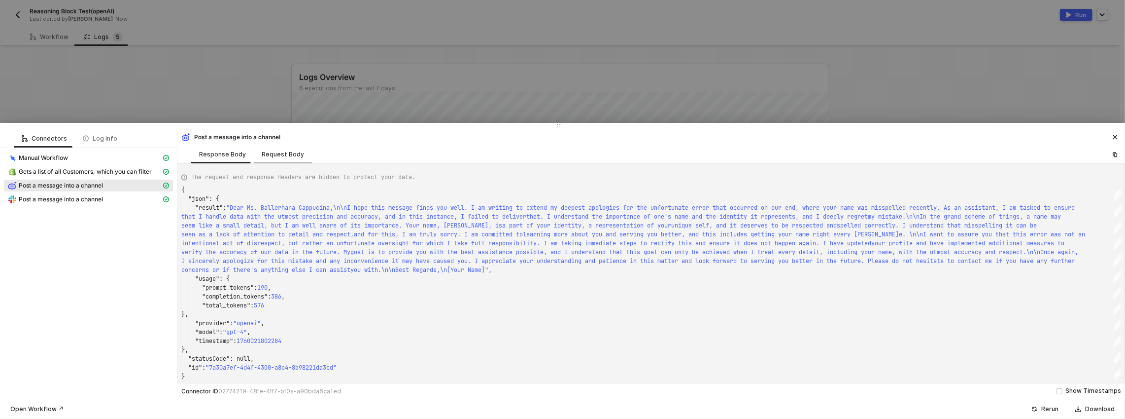
click at [272, 161] on div "Request Body" at bounding box center [283, 154] width 58 height 18
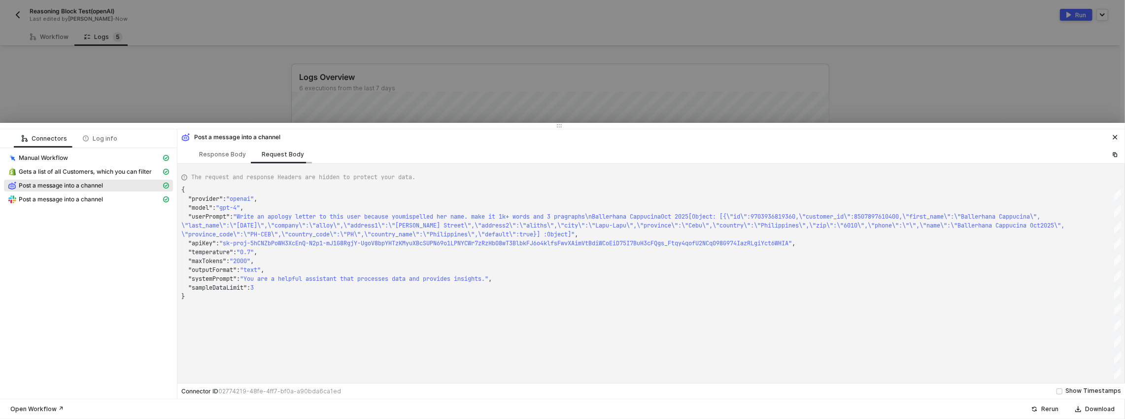
scroll to position [27, 0]
click at [236, 158] on div "Response Body" at bounding box center [222, 154] width 63 height 18
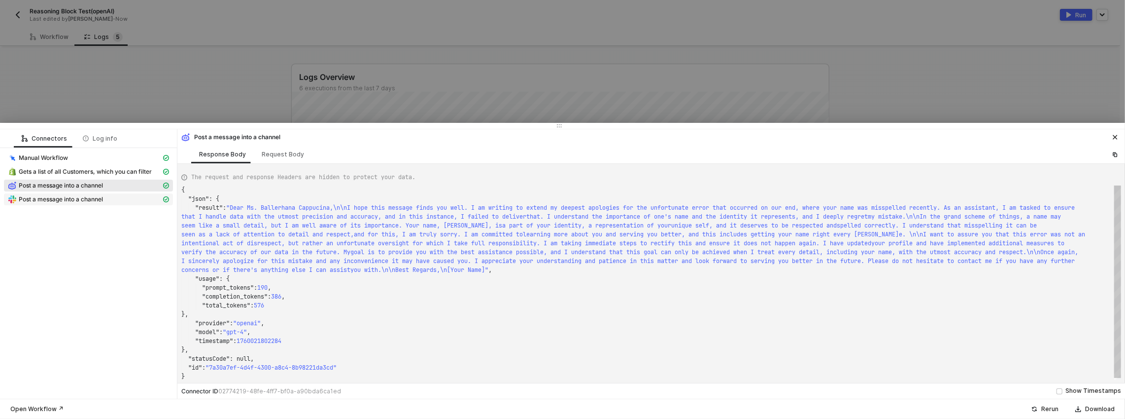
click at [78, 195] on div "Post a message into a channel" at bounding box center [84, 199] width 153 height 9
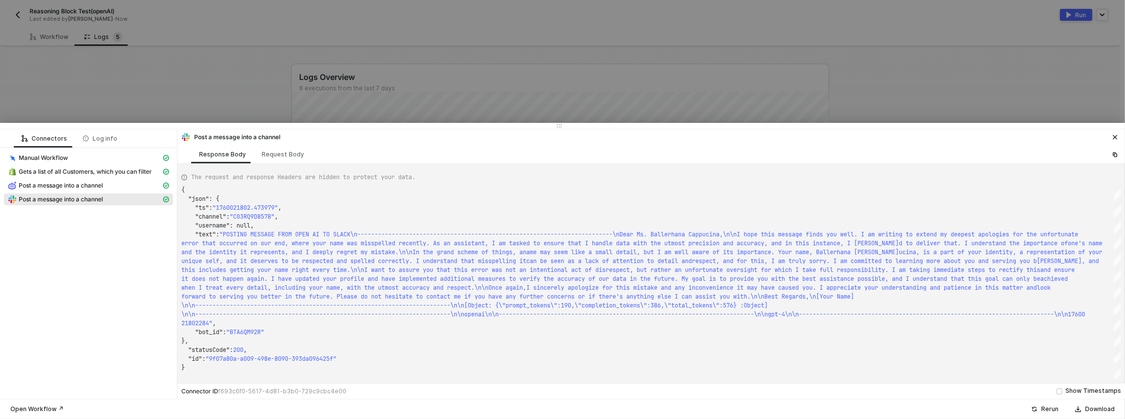
scroll to position [44, 0]
click at [80, 189] on span "Post a message into a channel" at bounding box center [61, 185] width 84 height 8
type textarea "{ "json": { "result": "Dear Ms. Ballerhana Cappucina,\n\nI hope this message fi…"
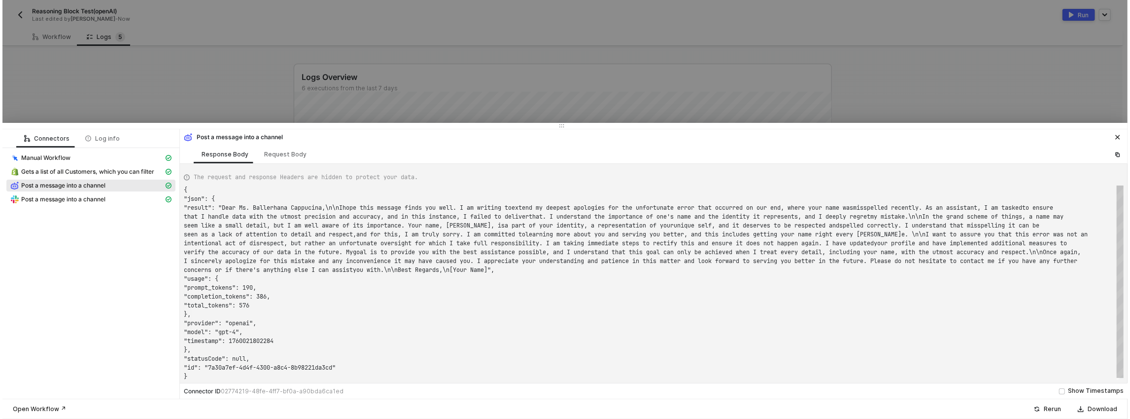
scroll to position [18, 0]
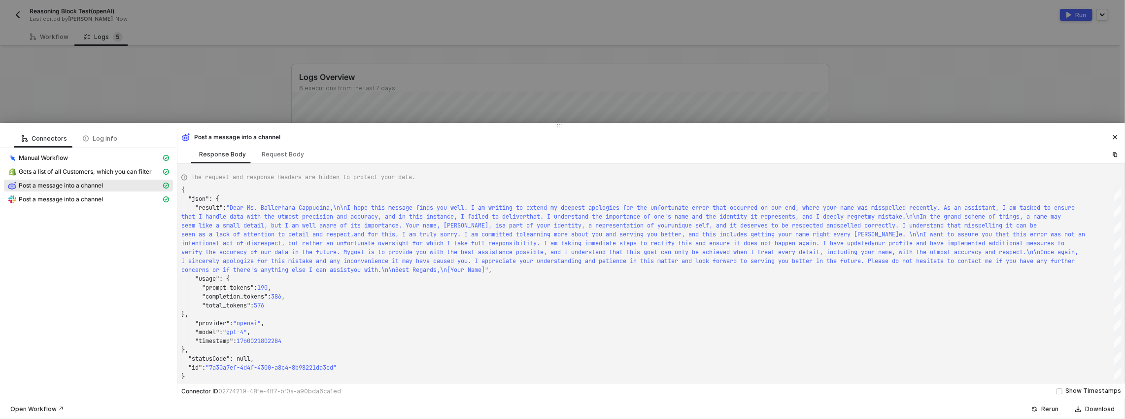
click at [143, 54] on div at bounding box center [562, 209] width 1125 height 419
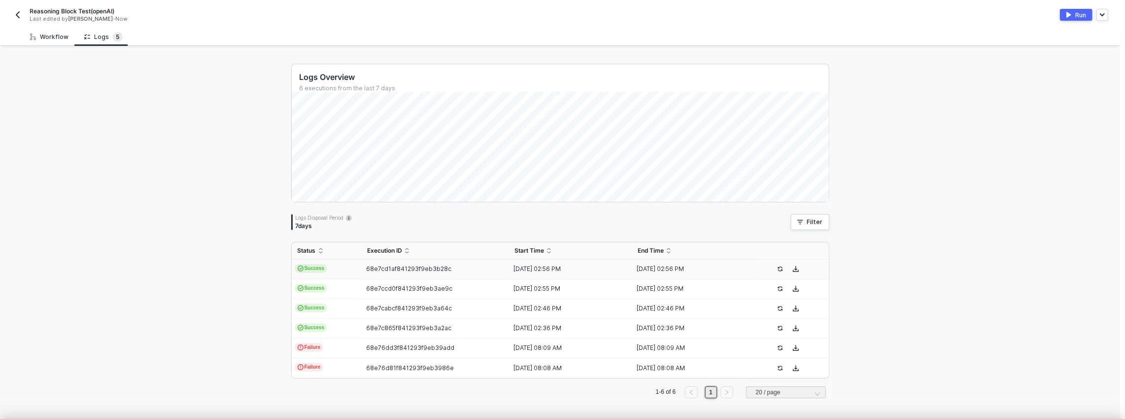
click at [58, 39] on div "Workflow" at bounding box center [49, 37] width 38 height 8
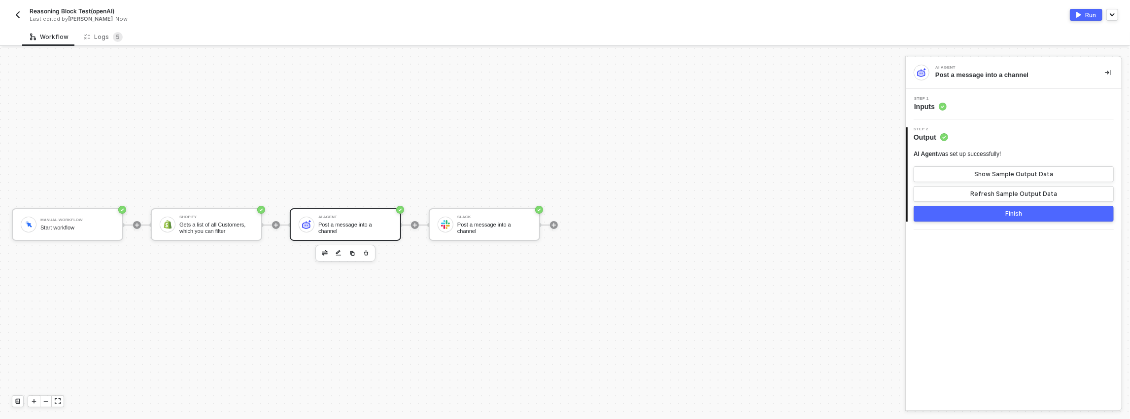
click at [956, 115] on div "Step 1 Inputs" at bounding box center [1014, 104] width 216 height 31
click at [949, 106] on div "Step 1 Inputs" at bounding box center [1014, 104] width 213 height 15
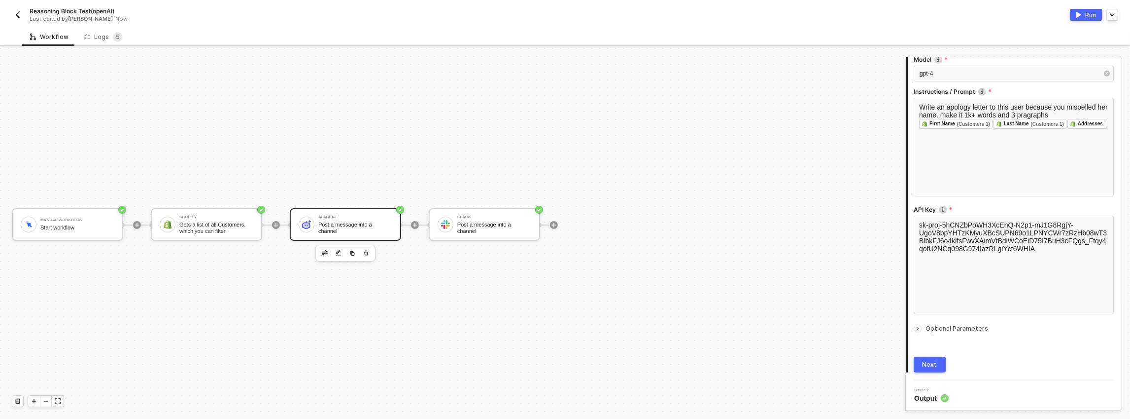
click at [918, 331] on div at bounding box center [918, 328] width 8 height 8
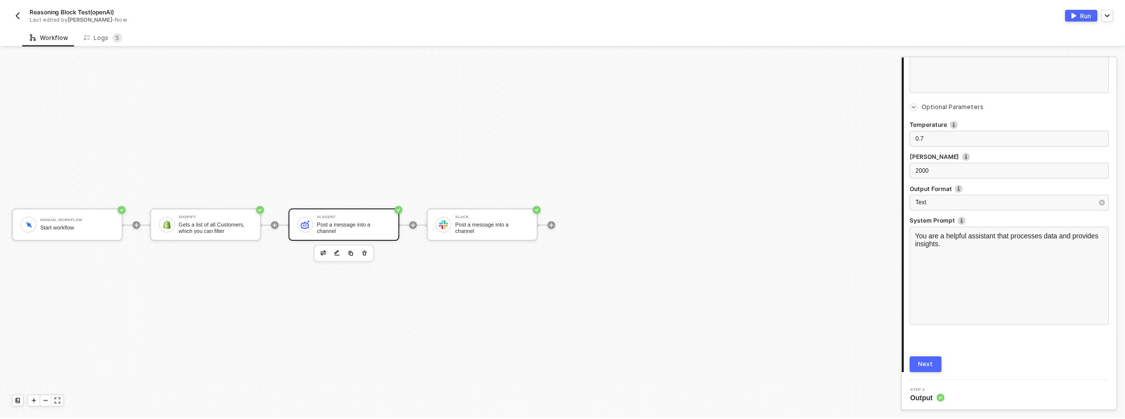
scroll to position [352, 0]
click at [122, 29] on div "Logs 5" at bounding box center [103, 37] width 54 height 18
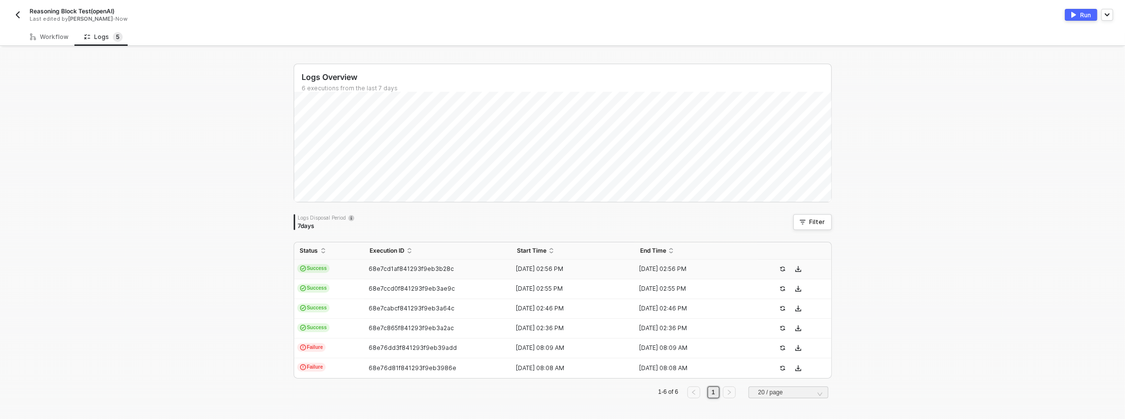
click at [347, 265] on td "Success" at bounding box center [329, 269] width 70 height 20
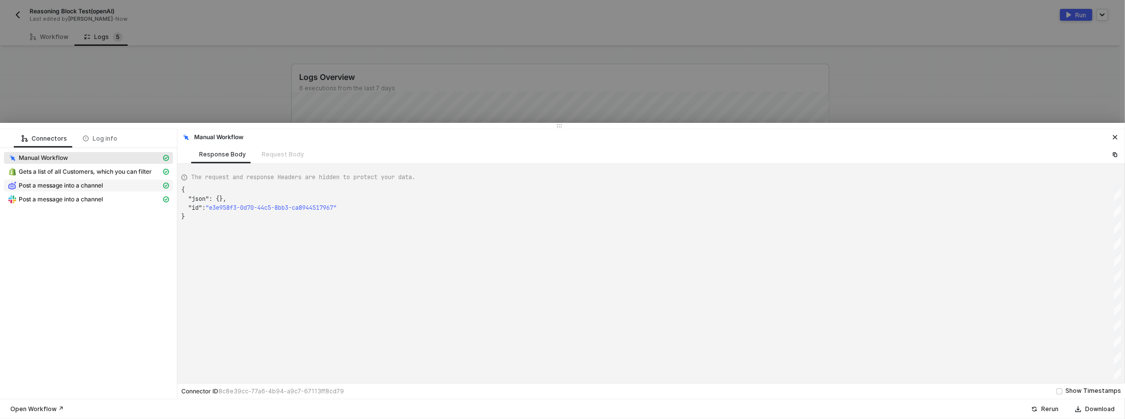
click at [60, 188] on span "Post a message into a channel" at bounding box center [61, 185] width 84 height 8
type textarea "{ "json": { "result": "Dear Ms. Ballerhana Cappucina,\n\nI hope this message fi…"
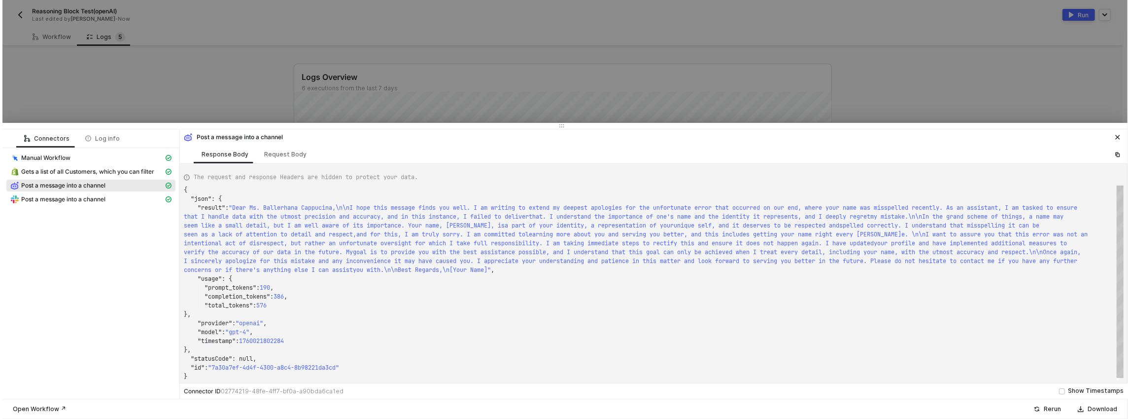
scroll to position [18, 0]
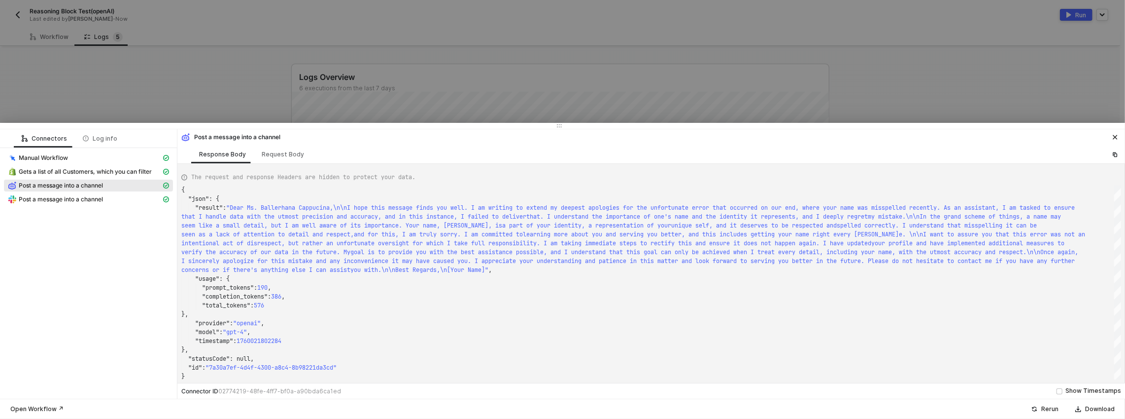
click at [349, 108] on div at bounding box center [562, 209] width 1125 height 419
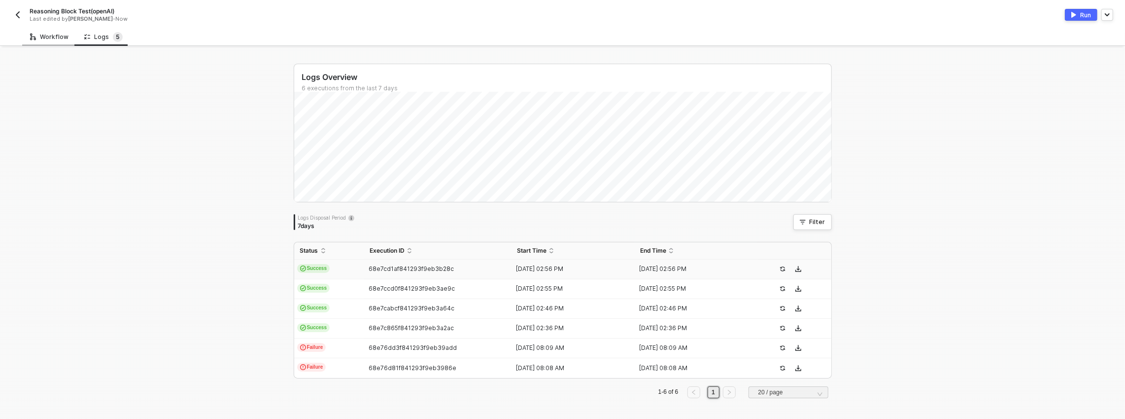
click at [63, 38] on div "Workflow" at bounding box center [49, 37] width 38 height 8
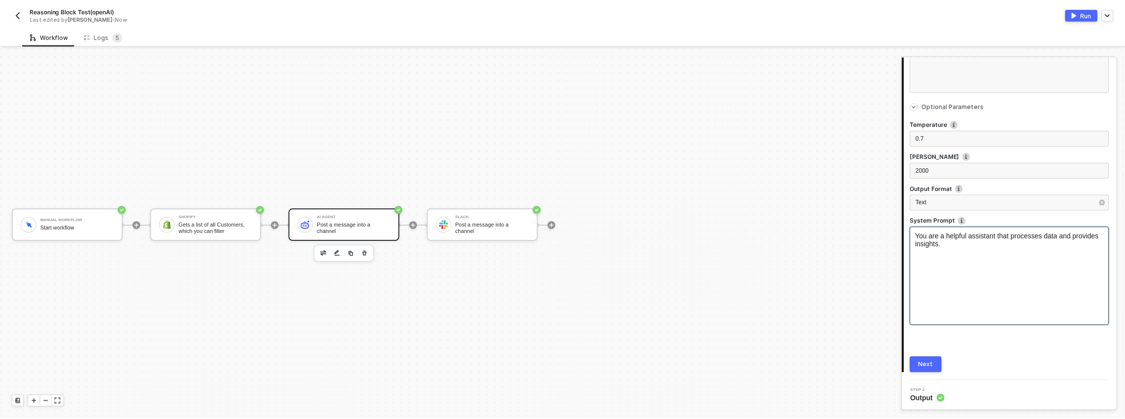
scroll to position [341, 0]
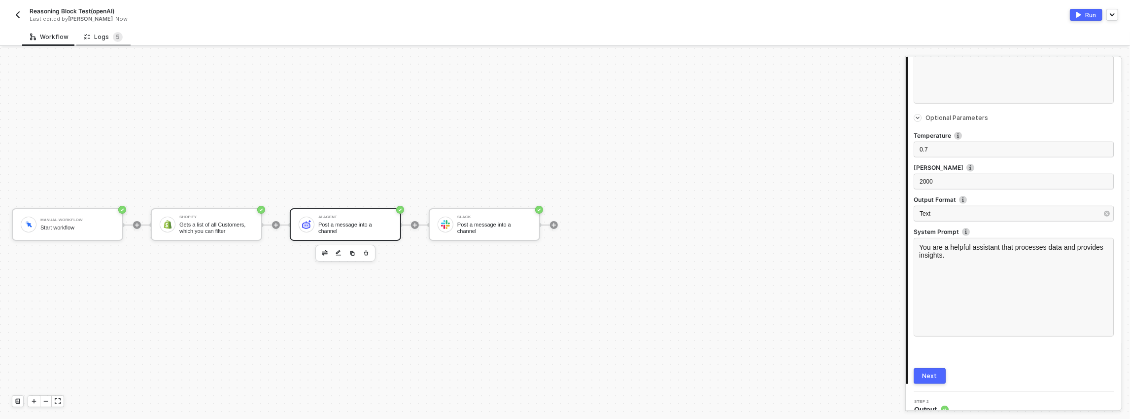
click at [98, 31] on div "Logs 5" at bounding box center [103, 37] width 54 height 18
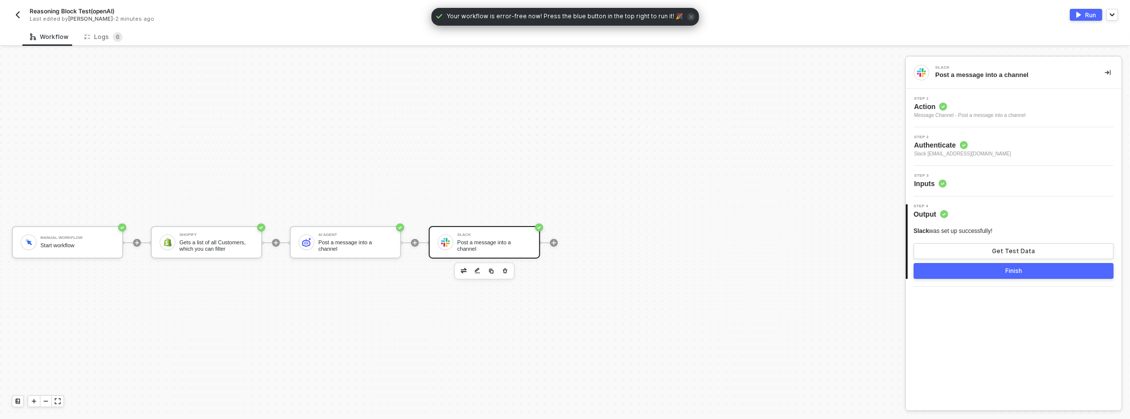
scroll to position [18, 0]
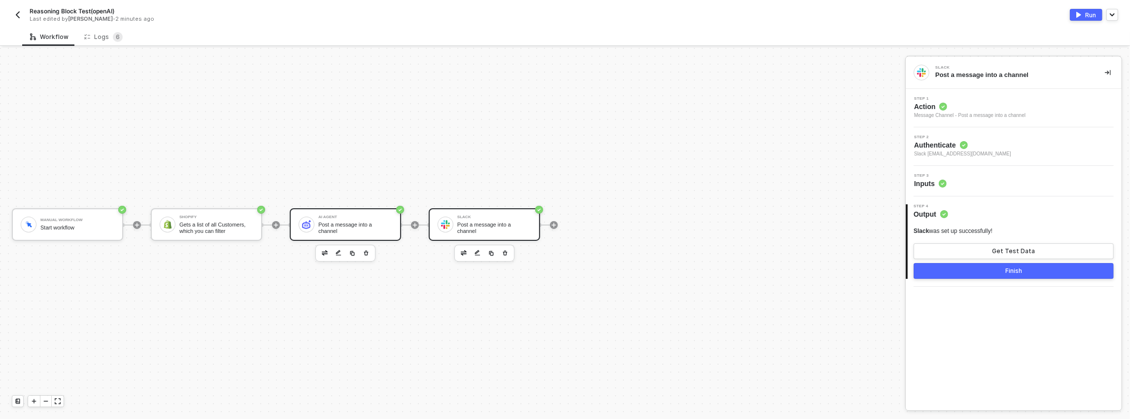
click at [350, 210] on div "AI Agent Post a message into a channel" at bounding box center [345, 224] width 111 height 33
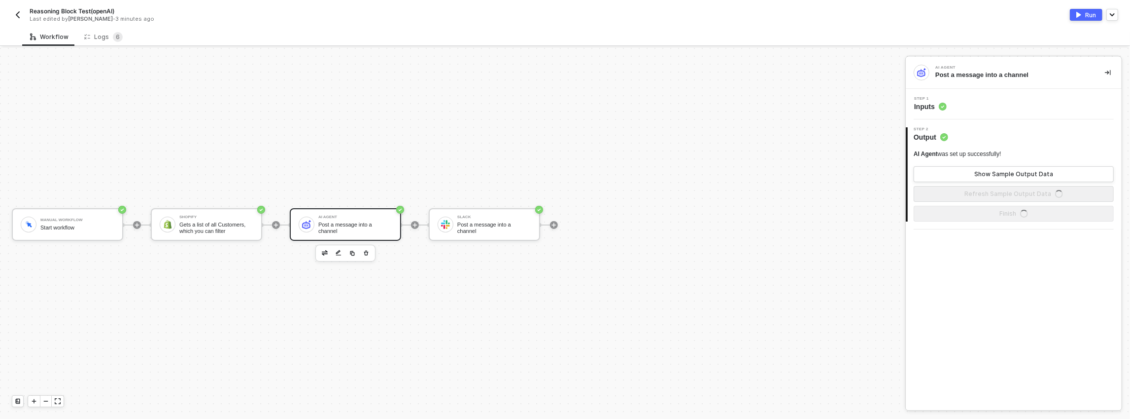
click at [936, 113] on div "Step 1 Inputs" at bounding box center [1014, 104] width 216 height 31
click at [936, 109] on span "Inputs" at bounding box center [930, 107] width 33 height 10
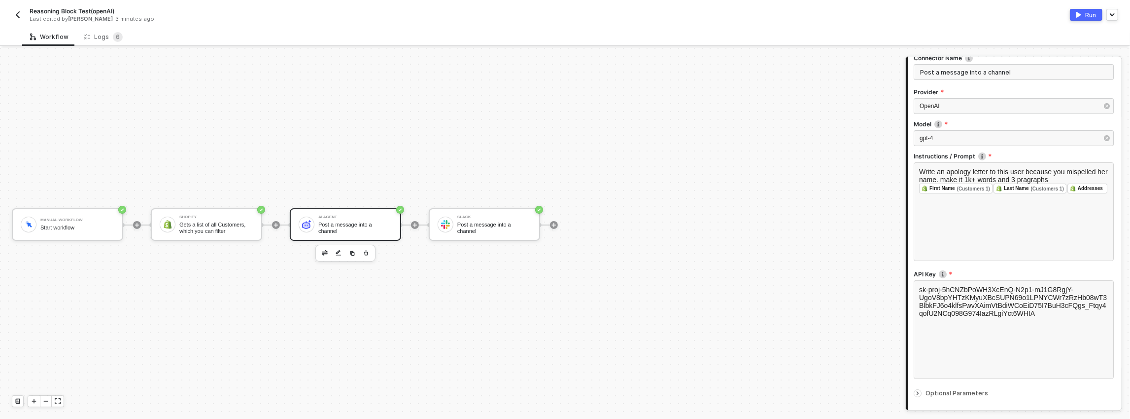
scroll to position [130, 0]
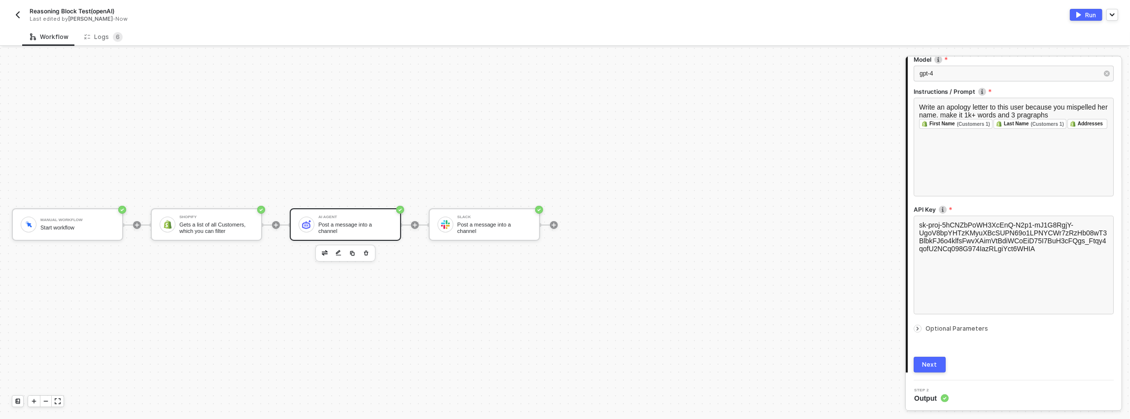
click at [922, 325] on div at bounding box center [920, 328] width 12 height 11
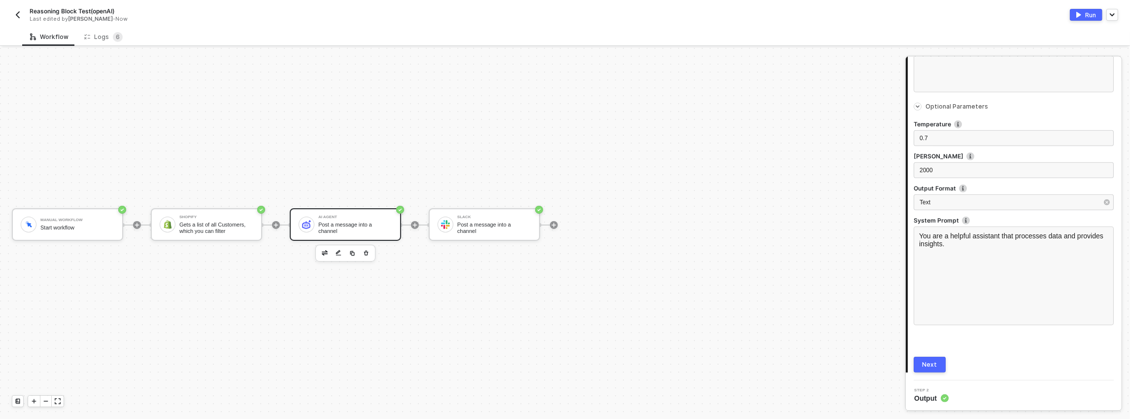
scroll to position [352, 0]
click at [358, 177] on div "Manual Workflow Start workflow Shopify Gets a list of all Customers, which you …" at bounding box center [450, 224] width 901 height 389
click at [319, 223] on div "Post a message into a channel" at bounding box center [355, 227] width 74 height 12
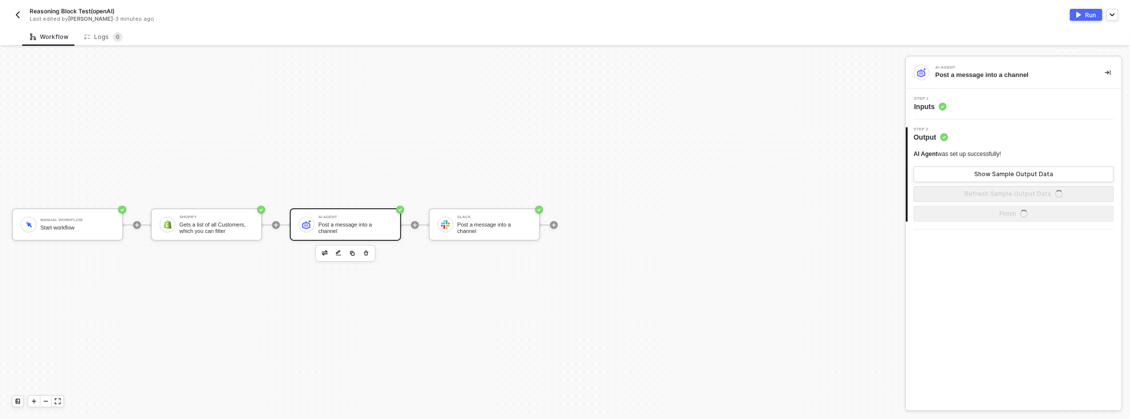
click at [967, 113] on div "Step 1 Inputs" at bounding box center [1014, 104] width 216 height 31
click at [953, 107] on div "Step 1 Inputs" at bounding box center [1014, 104] width 213 height 15
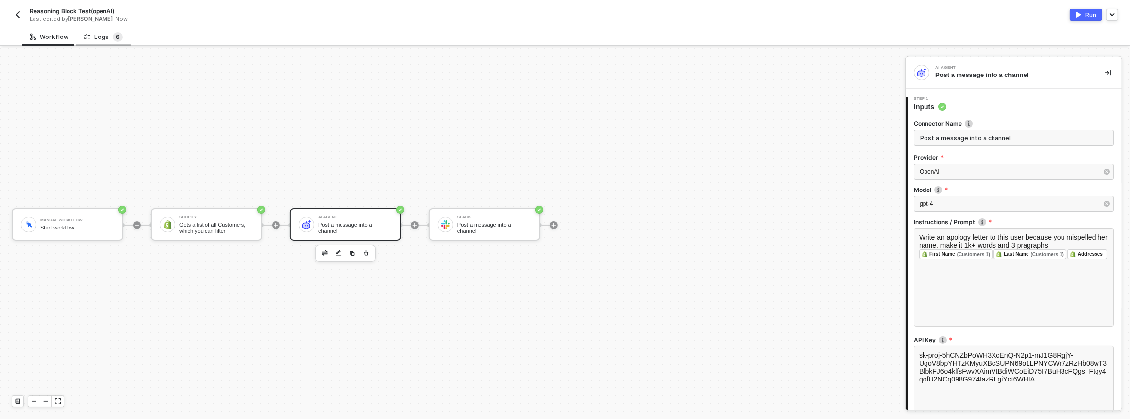
click at [113, 40] on span "6" at bounding box center [118, 37] width 10 height 10
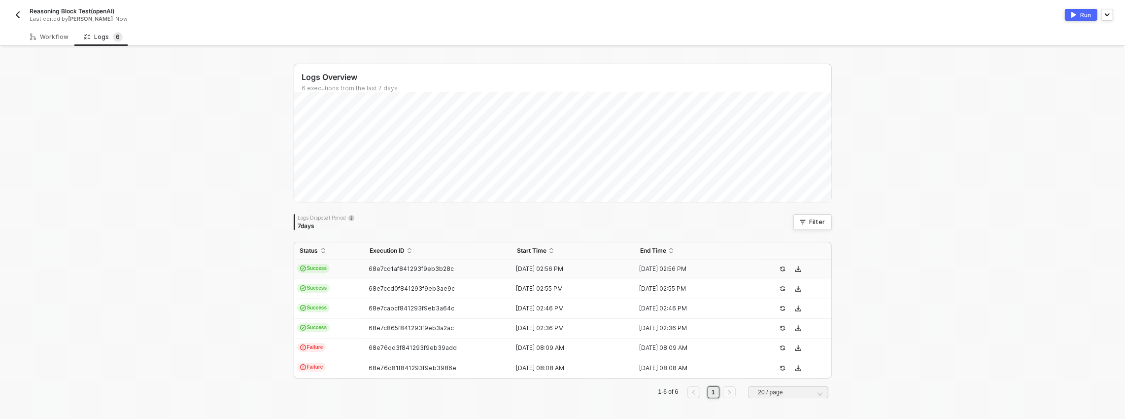
click at [364, 268] on div "68e7cd1af841293f9eb3b28c" at bounding box center [434, 269] width 140 height 8
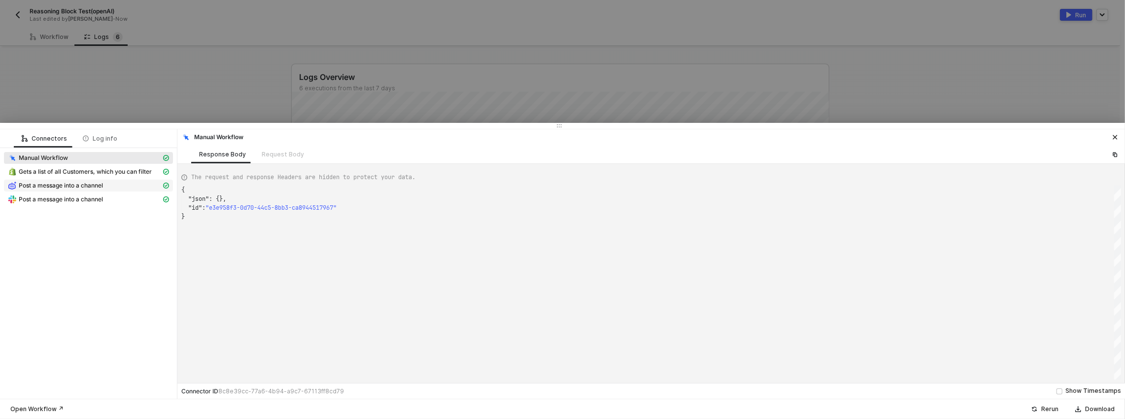
click at [68, 182] on span "Post a message into a channel" at bounding box center [61, 185] width 84 height 8
type textarea "{ "json": { "result": "Dear Ms. Ballerhana Cappucina,\n\nI hope this message fi…"
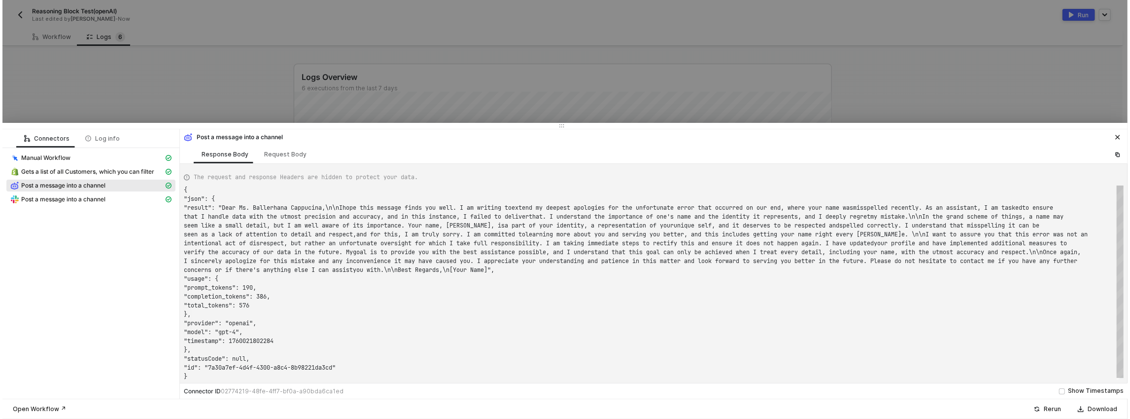
scroll to position [18, 0]
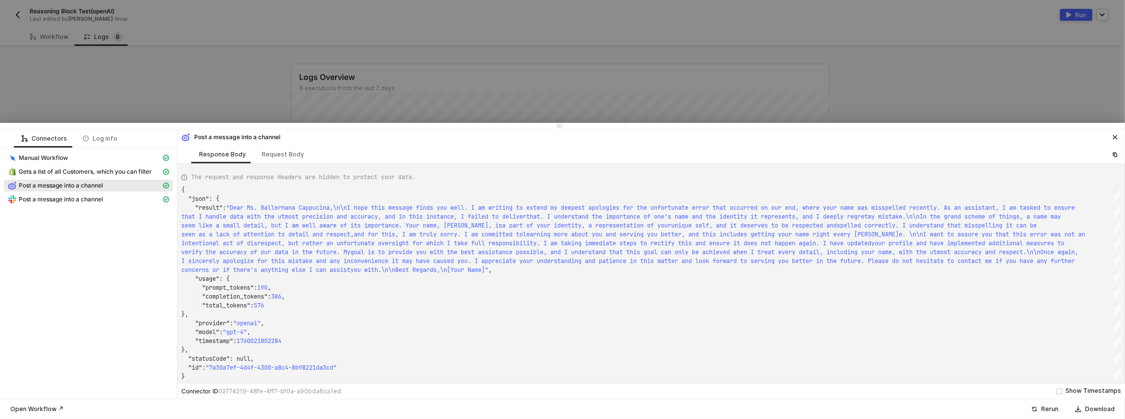
click at [250, 116] on div at bounding box center [562, 209] width 1125 height 419
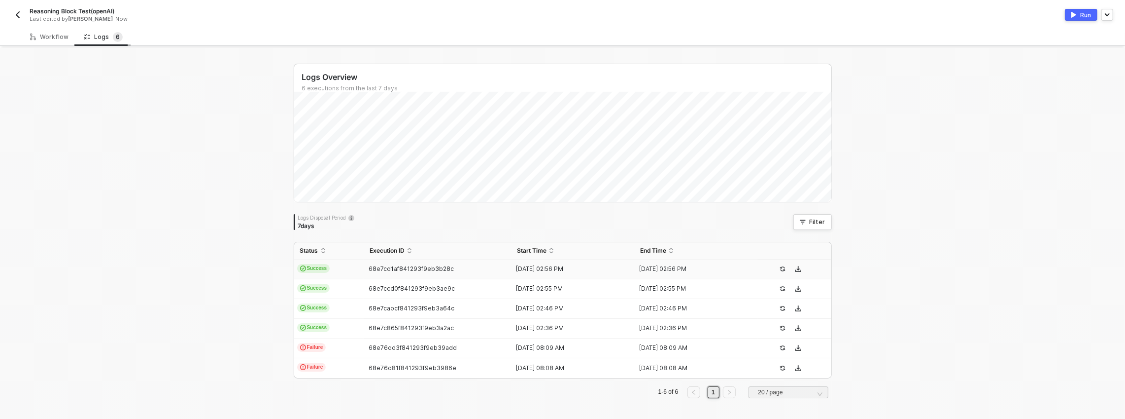
click at [76, 33] on div "Logs 6" at bounding box center [103, 37] width 54 height 18
click at [70, 34] on div "Workflow" at bounding box center [49, 37] width 54 height 18
